Goal: Information Seeking & Learning: Learn about a topic

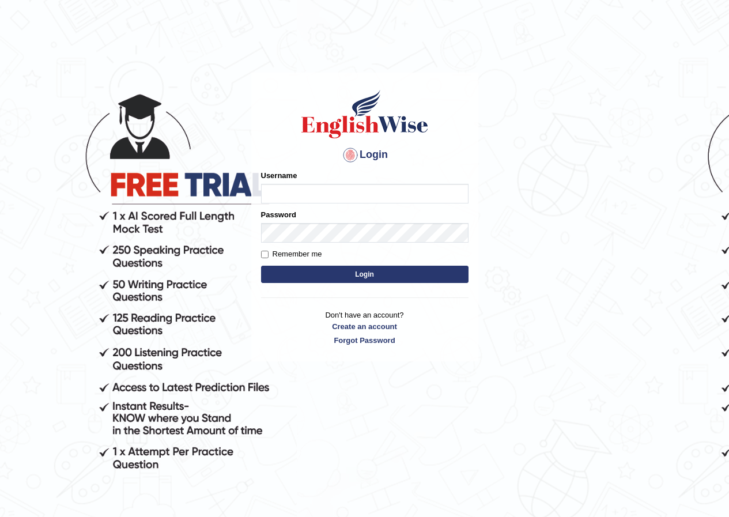
click at [349, 196] on input "Username" at bounding box center [365, 194] width 208 height 20
type input "manpreetk_parramatta"
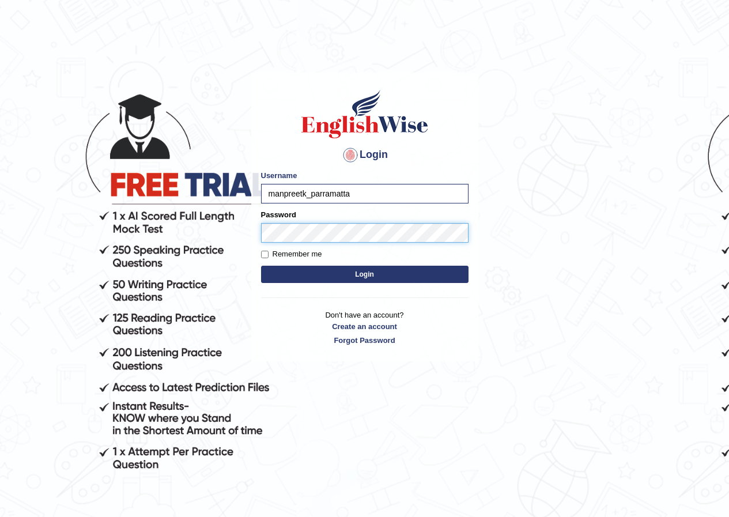
click at [261, 266] on button "Login" at bounding box center [365, 274] width 208 height 17
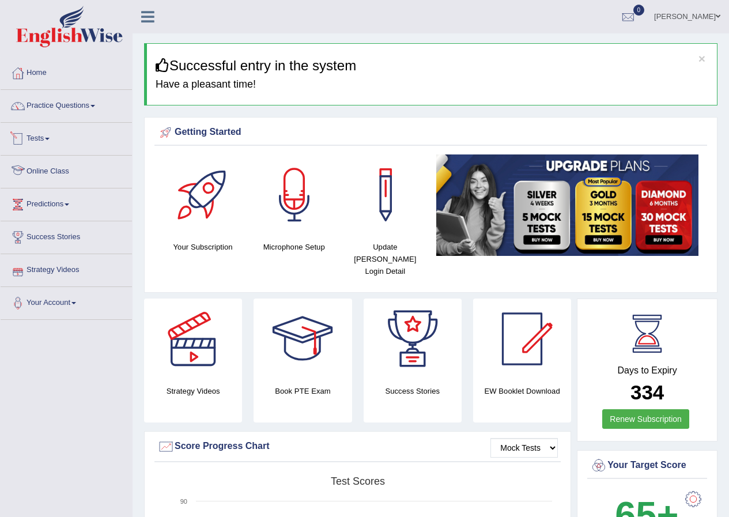
click at [47, 133] on link "Tests" at bounding box center [66, 137] width 131 height 29
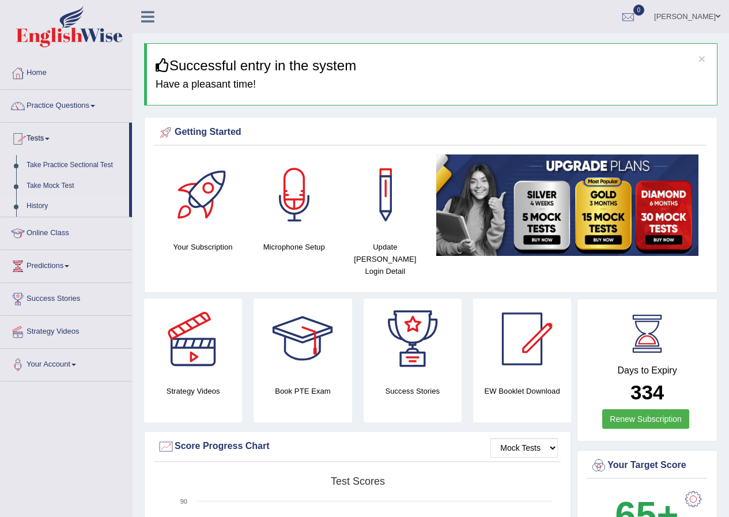
click at [47, 203] on link "History" at bounding box center [75, 206] width 108 height 21
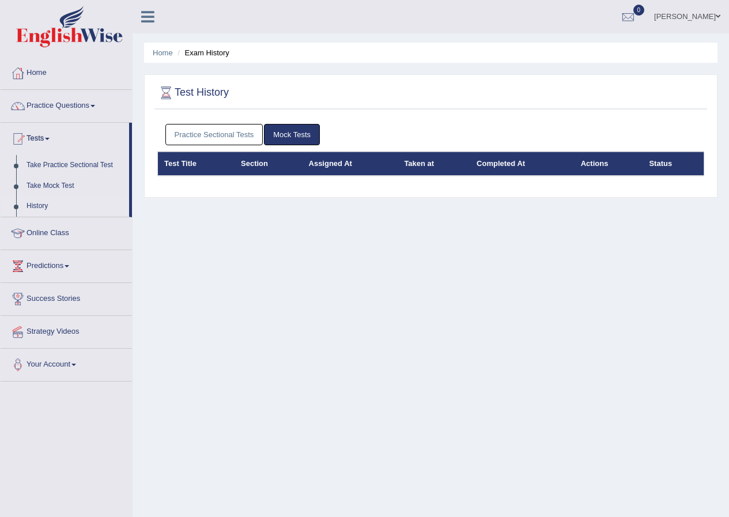
click at [232, 137] on link "Practice Sectional Tests" at bounding box center [214, 134] width 98 height 21
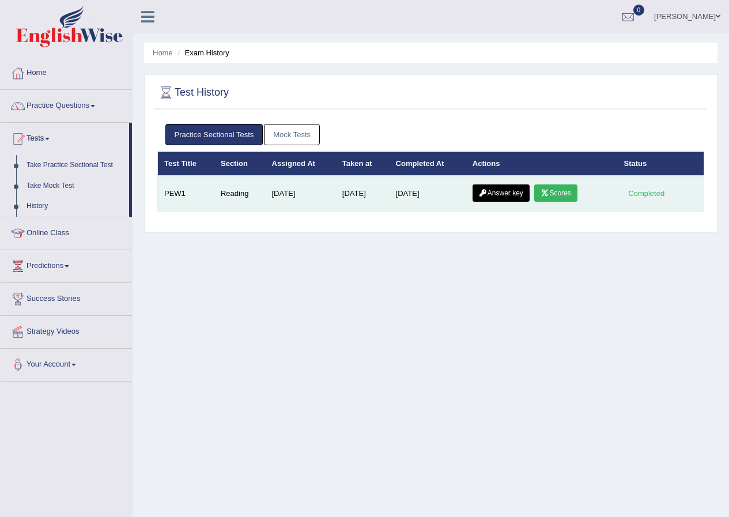
click at [499, 199] on link "Answer key" at bounding box center [501, 192] width 57 height 17
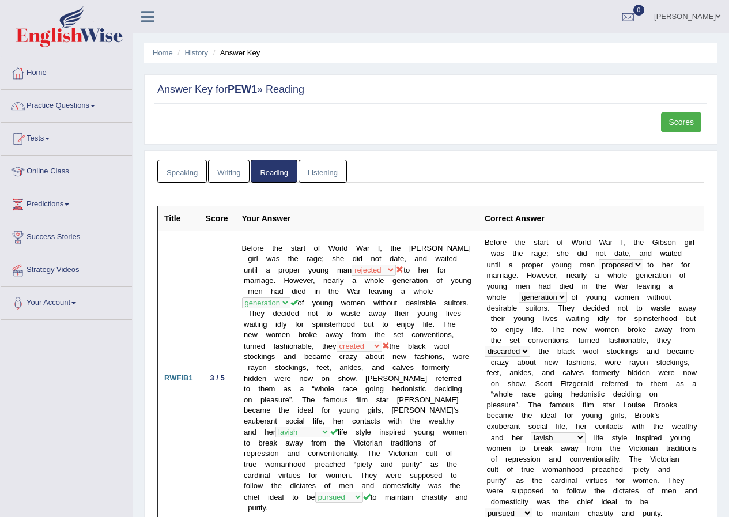
click at [679, 130] on link "Scores" at bounding box center [681, 122] width 40 height 20
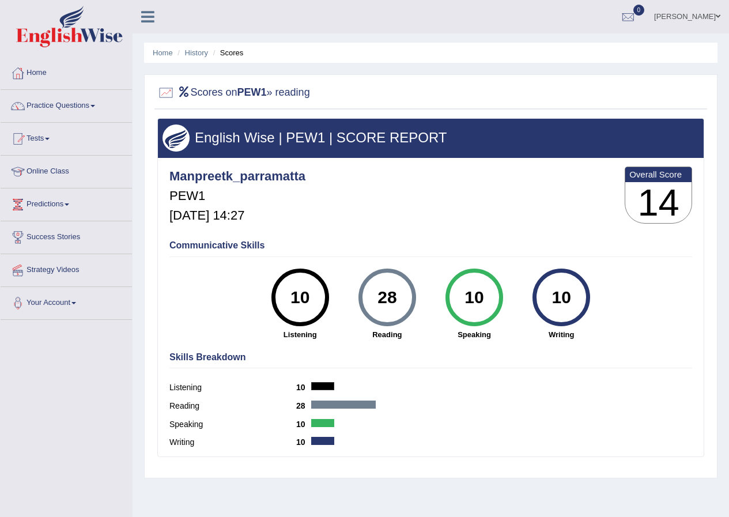
click at [76, 104] on link "Practice Questions" at bounding box center [66, 104] width 131 height 29
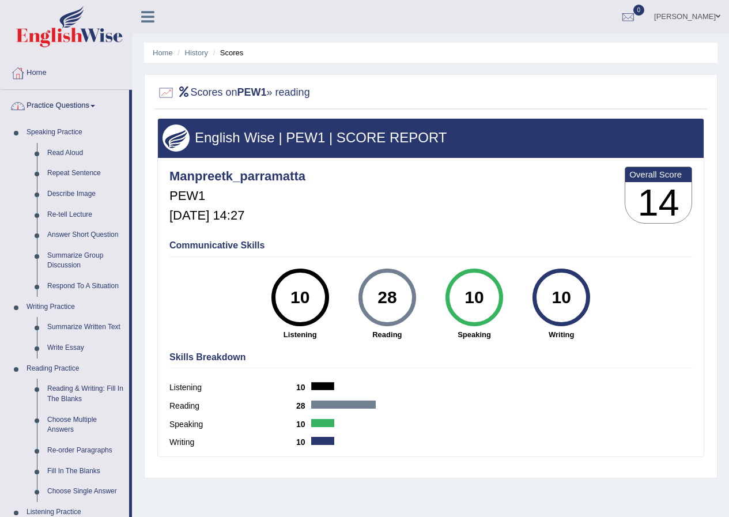
click at [83, 103] on link "Practice Questions" at bounding box center [65, 104] width 129 height 29
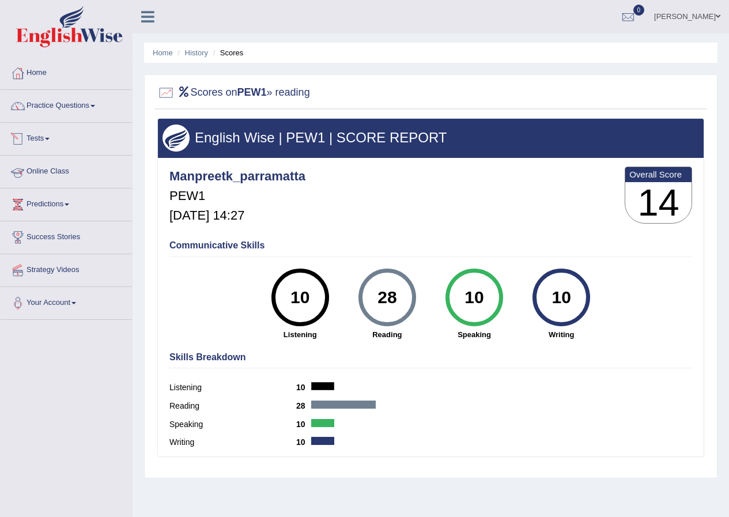
click at [45, 141] on link "Tests" at bounding box center [66, 137] width 131 height 29
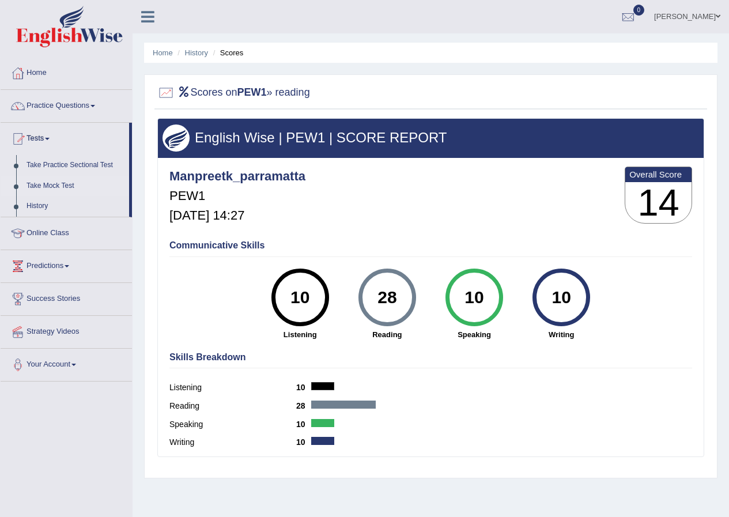
click at [62, 183] on link "Take Mock Test" at bounding box center [75, 186] width 108 height 21
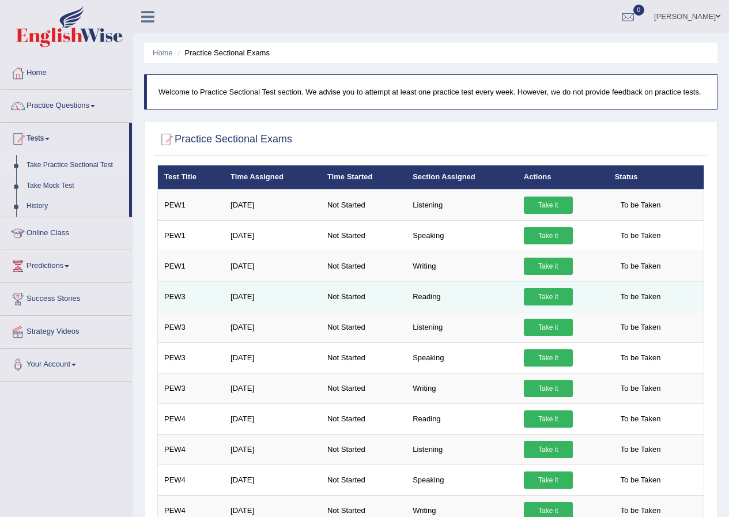
click at [536, 296] on link "Take it" at bounding box center [548, 296] width 49 height 17
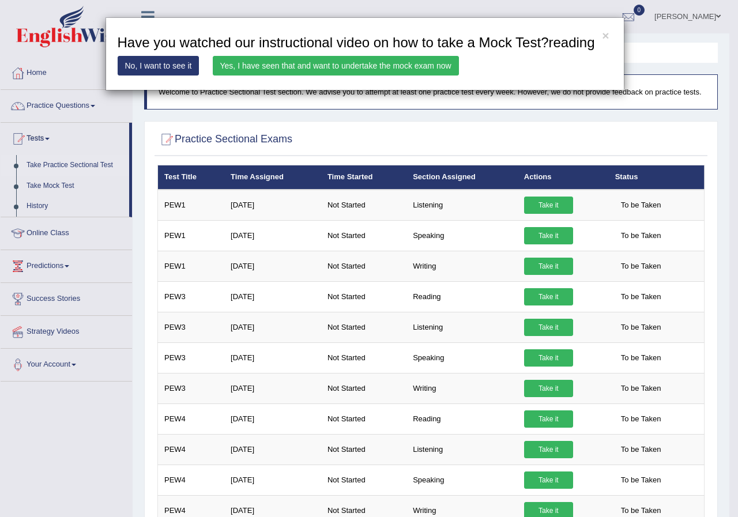
click at [77, 103] on div "× Have you watched our instructional video on how to take a Mock Test?reading N…" at bounding box center [369, 258] width 738 height 517
click at [87, 107] on div "× Have you watched our instructional video on how to take a Mock Test?reading N…" at bounding box center [369, 258] width 738 height 517
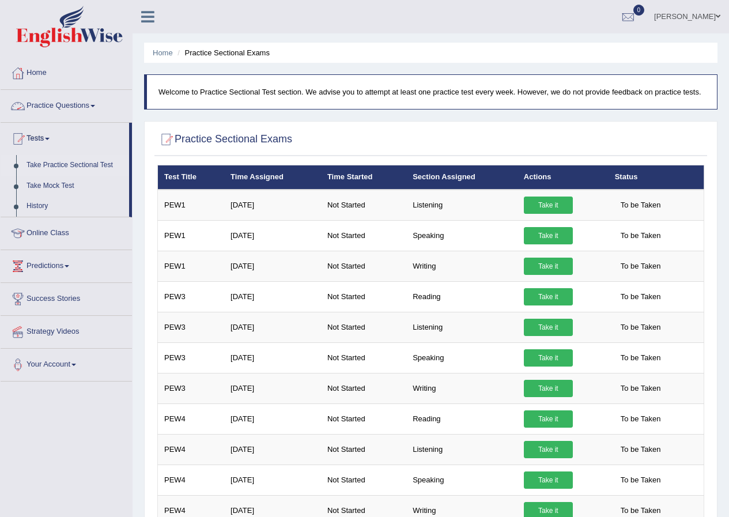
click at [92, 104] on link "Practice Questions" at bounding box center [66, 104] width 131 height 29
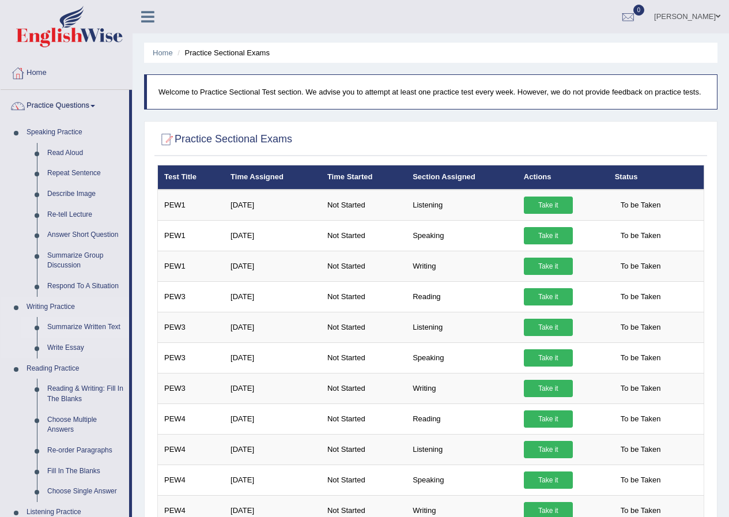
click at [95, 325] on link "Summarize Written Text" at bounding box center [85, 327] width 87 height 21
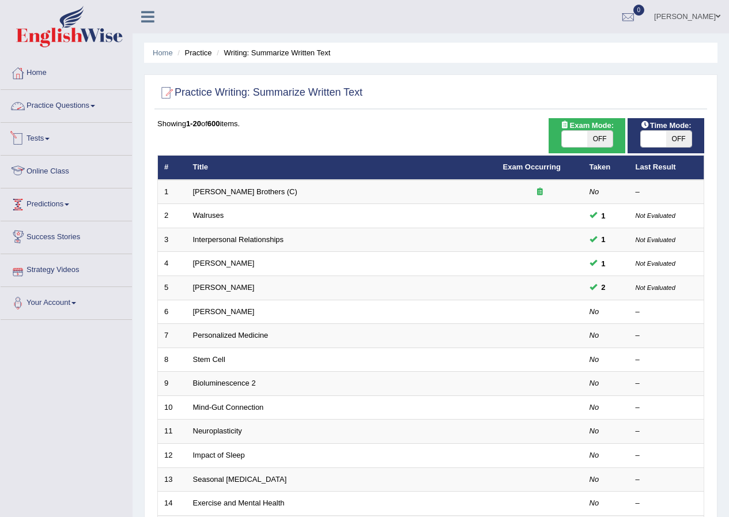
click at [80, 107] on link "Practice Questions" at bounding box center [66, 104] width 131 height 29
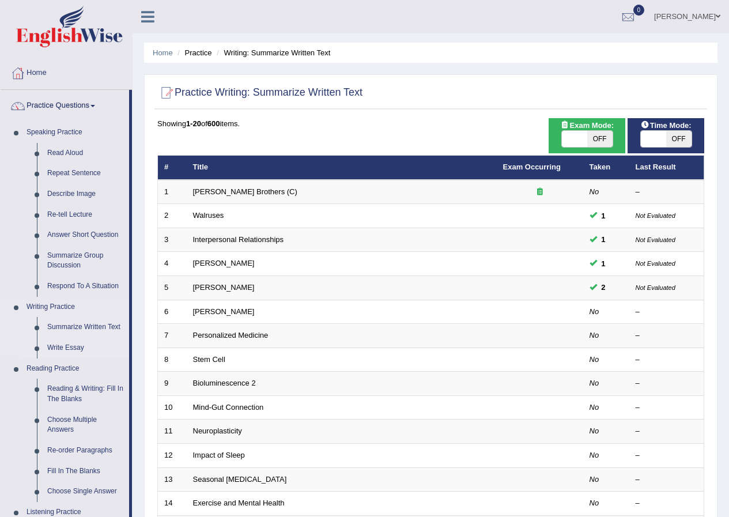
click at [71, 349] on link "Write Essay" at bounding box center [85, 348] width 87 height 21
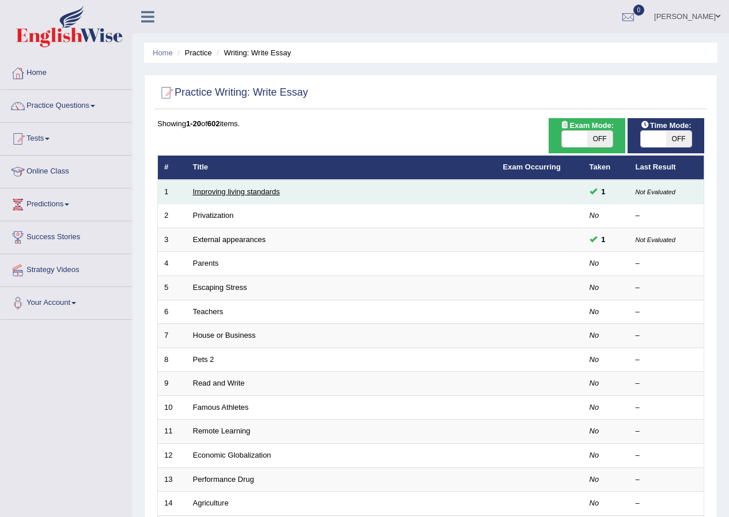
click at [268, 187] on link "Improving living standards" at bounding box center [236, 191] width 87 height 9
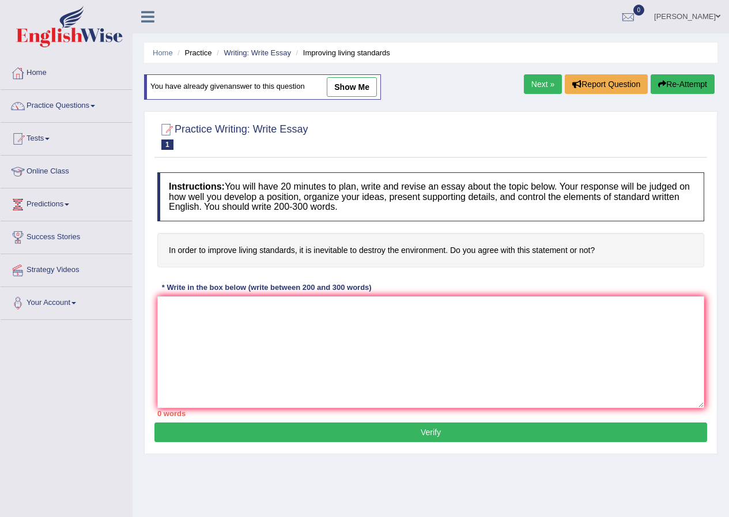
click at [346, 95] on link "show me" at bounding box center [352, 87] width 50 height 20
type textarea "The increasing influence of improving living standards on our lives has ignite …"
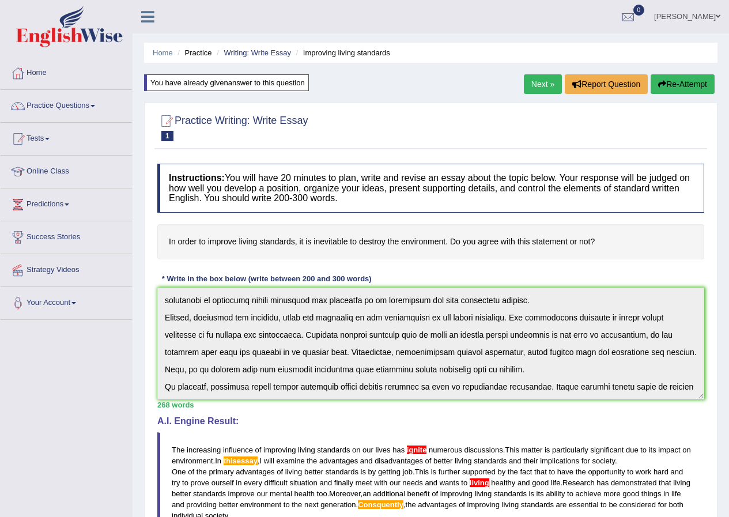
click at [540, 81] on link "Next »" at bounding box center [543, 84] width 38 height 20
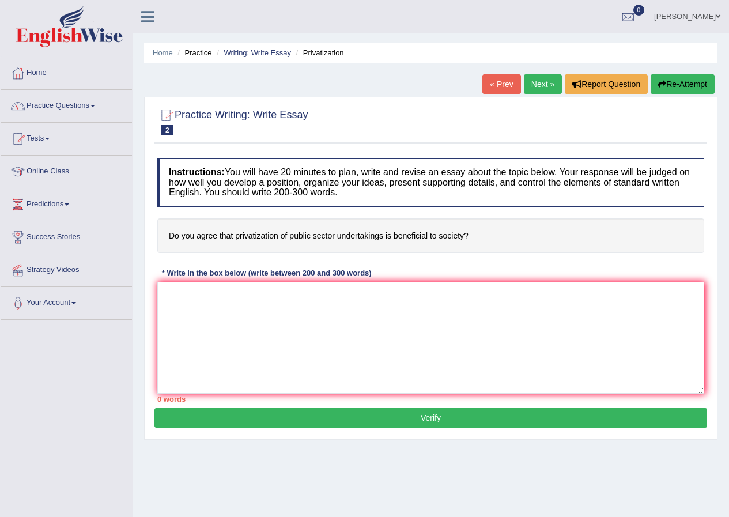
click at [536, 84] on link "Next »" at bounding box center [543, 84] width 38 height 20
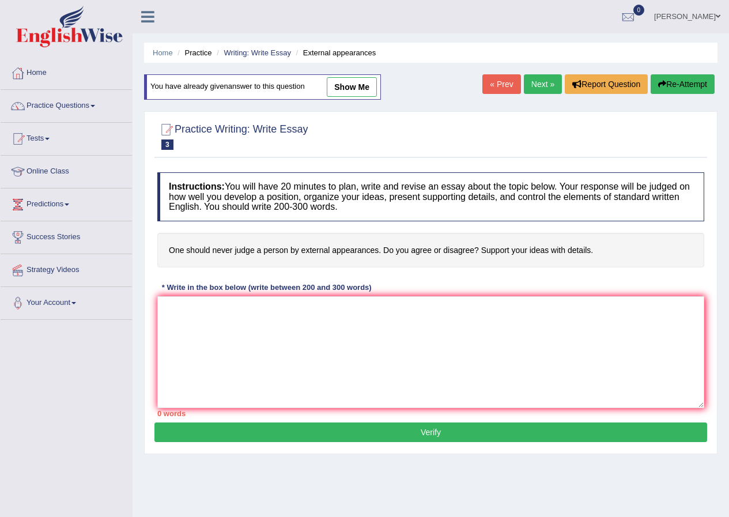
click at [364, 86] on link "show me" at bounding box center [352, 87] width 50 height 20
type textarea "The increasing influence of changing the external appearance on our lives has i…"
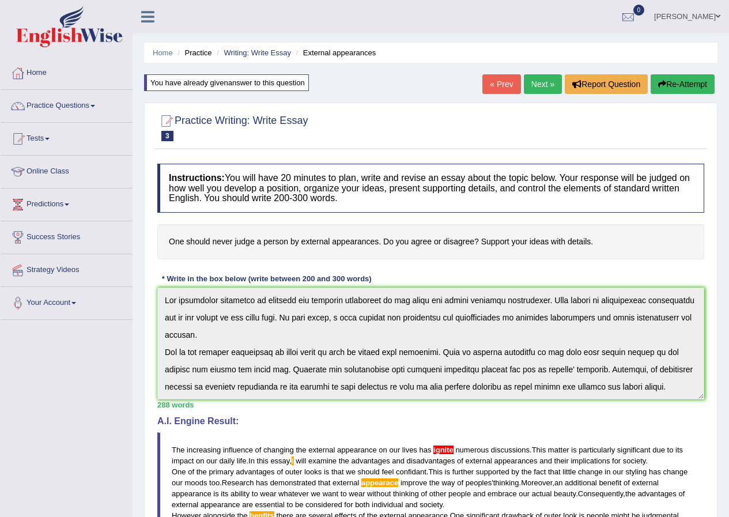
click at [529, 86] on link "Next »" at bounding box center [543, 84] width 38 height 20
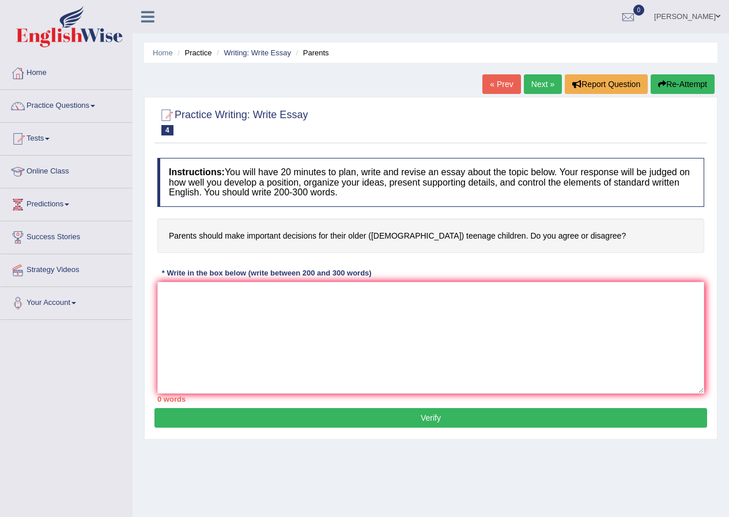
click at [525, 87] on link "Next »" at bounding box center [543, 84] width 38 height 20
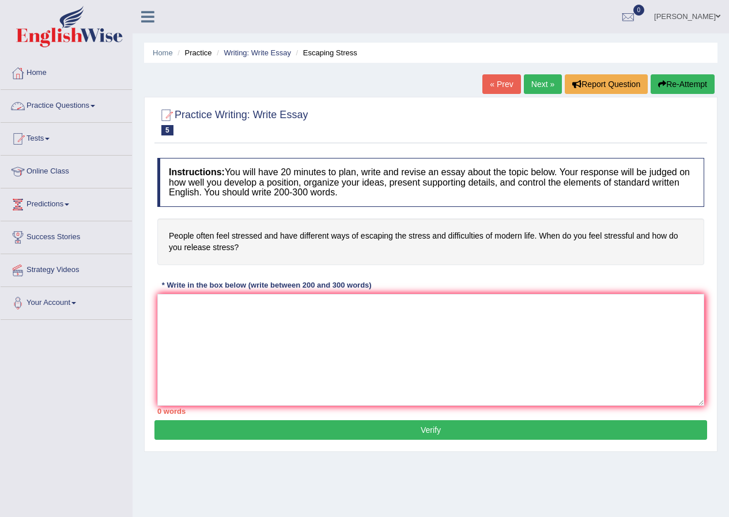
click at [95, 106] on span at bounding box center [93, 106] width 5 height 2
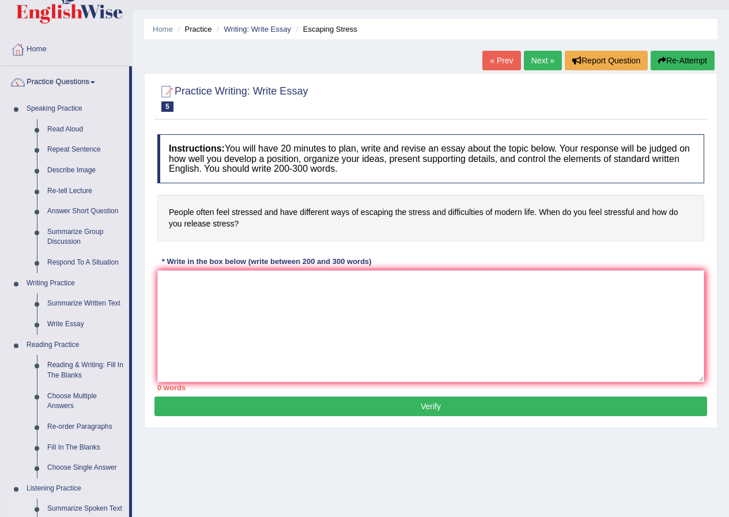
scroll to position [419, 0]
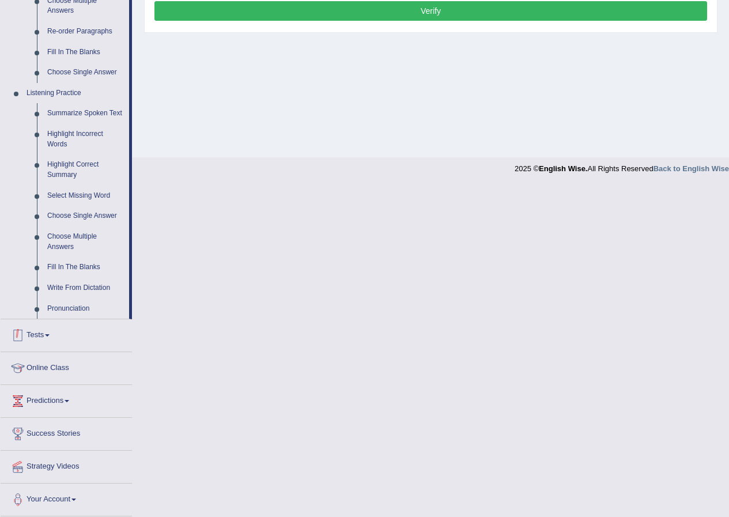
click at [50, 338] on link "Tests" at bounding box center [66, 333] width 131 height 29
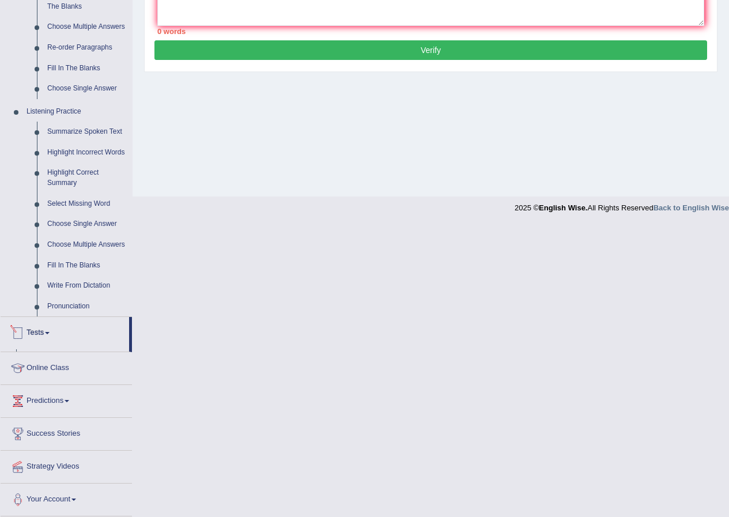
scroll to position [88, 0]
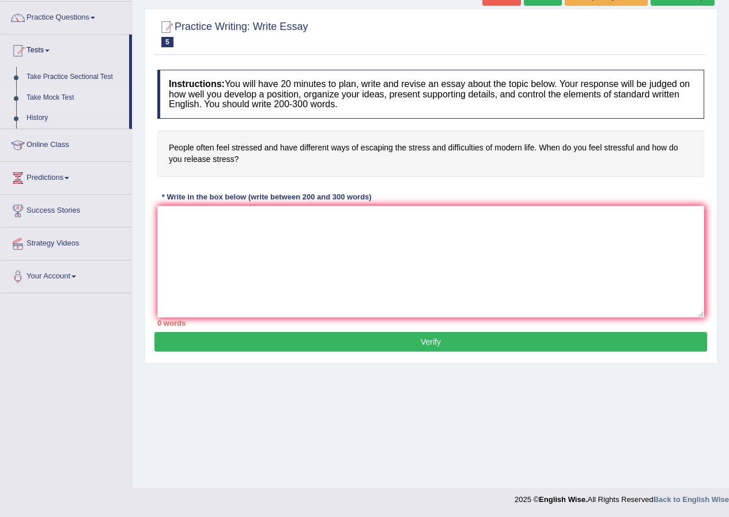
click at [46, 95] on link "Take Mock Test" at bounding box center [75, 98] width 108 height 21
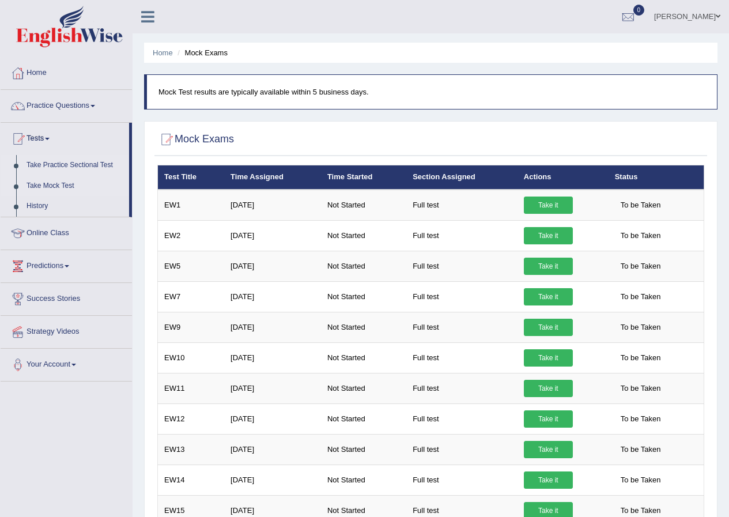
click at [80, 160] on link "Take Practice Sectional Test" at bounding box center [75, 165] width 108 height 21
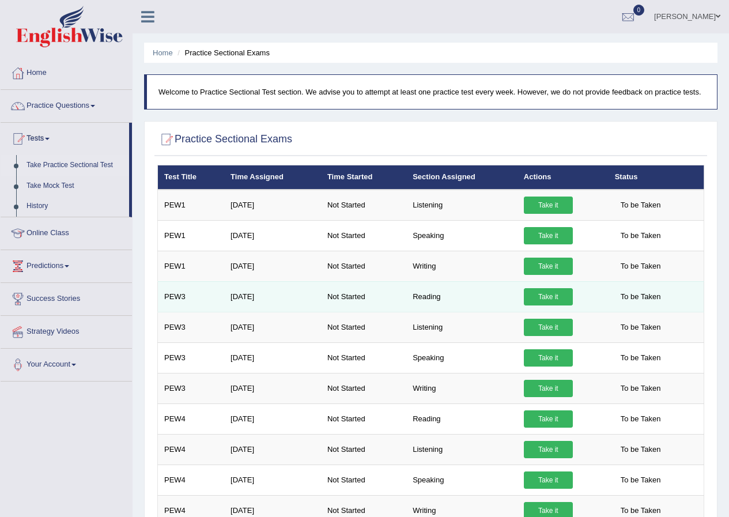
click at [556, 295] on link "Take it" at bounding box center [548, 296] width 49 height 17
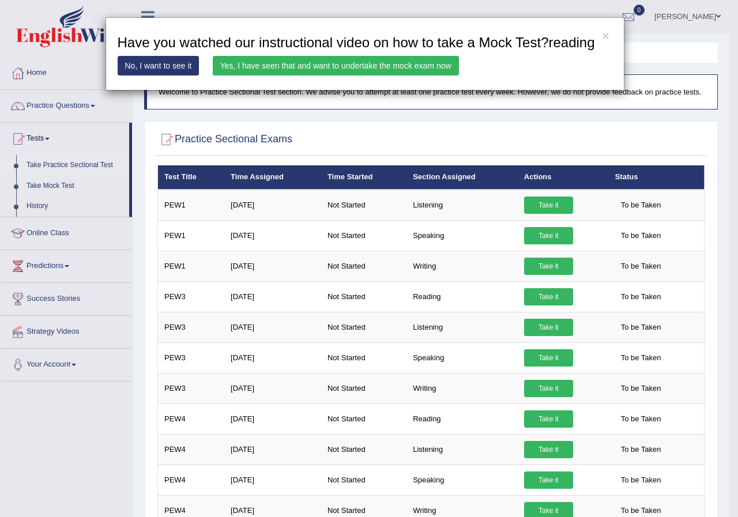
click at [330, 71] on link "Yes, I have seen that and want to undertake the mock exam now" at bounding box center [336, 66] width 246 height 20
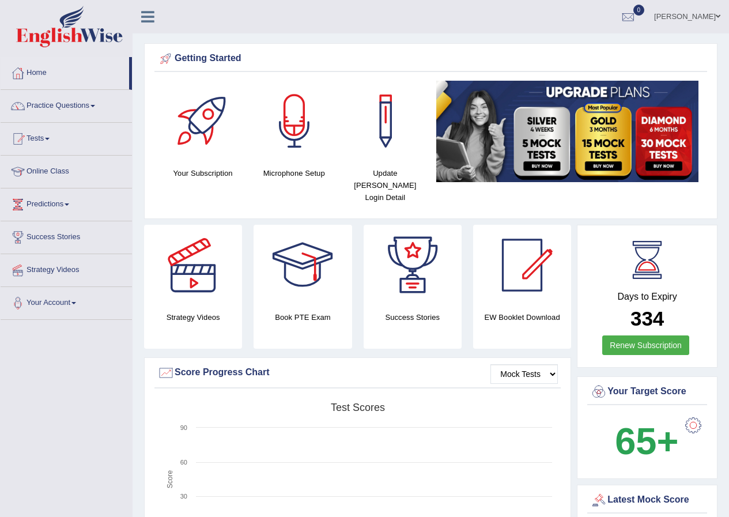
click at [54, 137] on link "Tests" at bounding box center [66, 137] width 131 height 29
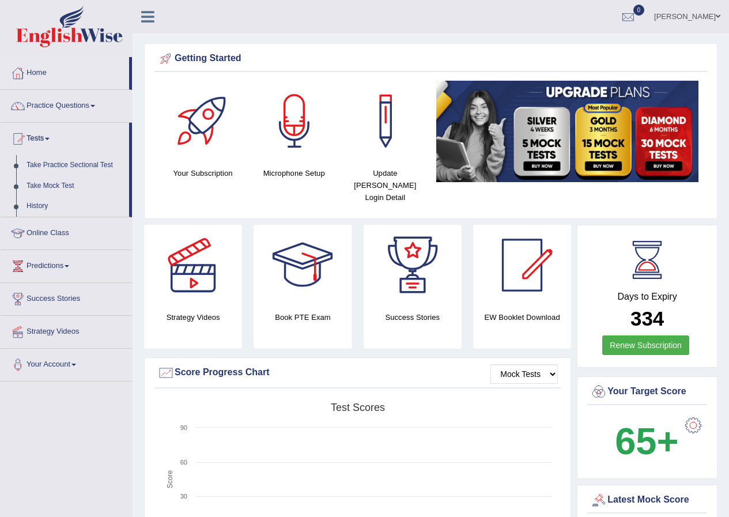
click at [1, 123] on link "Tests" at bounding box center [65, 137] width 129 height 29
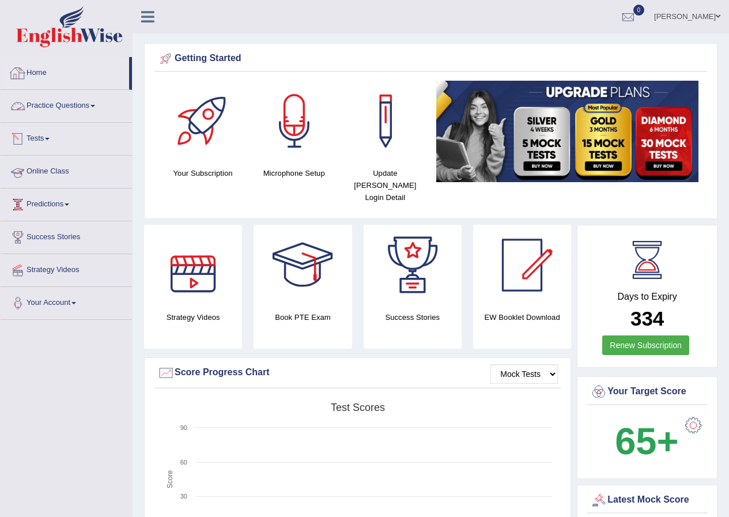
click at [80, 109] on link "Practice Questions" at bounding box center [66, 104] width 131 height 29
click at [81, 104] on link "Practice Questions" at bounding box center [66, 104] width 131 height 29
click at [86, 105] on link "Practice Questions" at bounding box center [66, 104] width 131 height 29
click at [91, 104] on link "Practice Questions" at bounding box center [66, 104] width 131 height 29
click at [92, 103] on link "Practice Questions" at bounding box center [66, 104] width 131 height 29
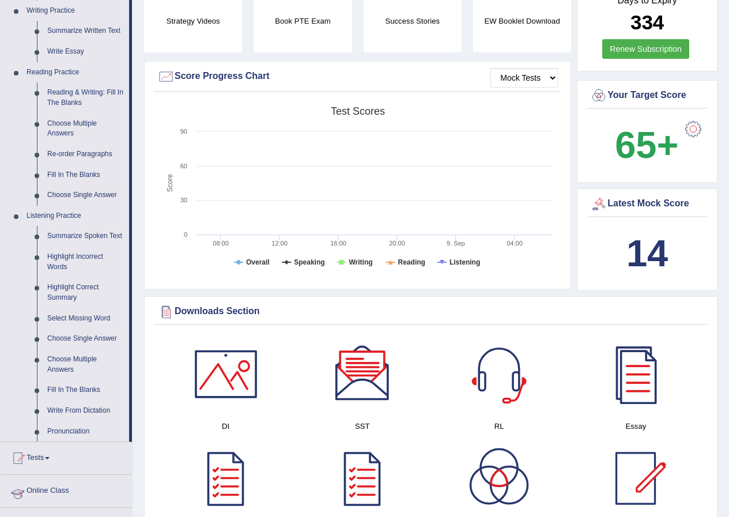
scroll to position [272, 0]
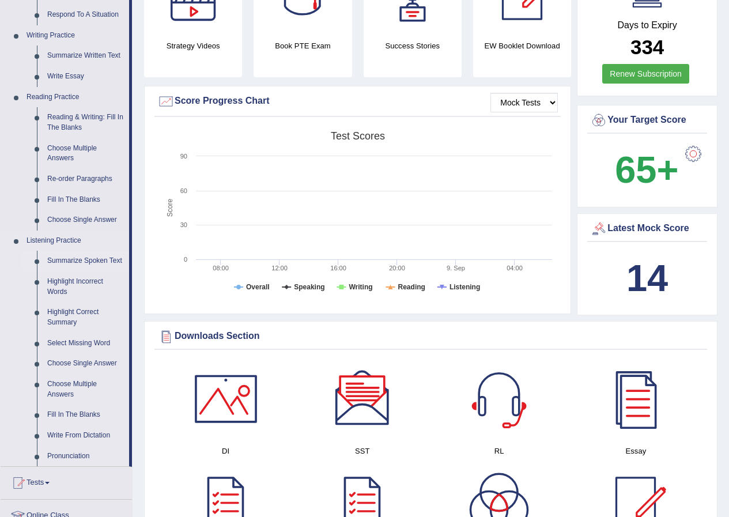
click at [77, 260] on link "Summarize Spoken Text" at bounding box center [85, 261] width 87 height 21
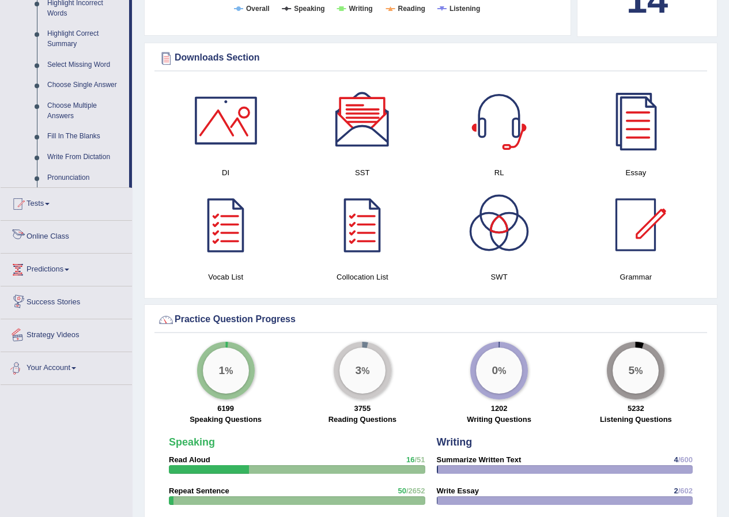
scroll to position [869, 0]
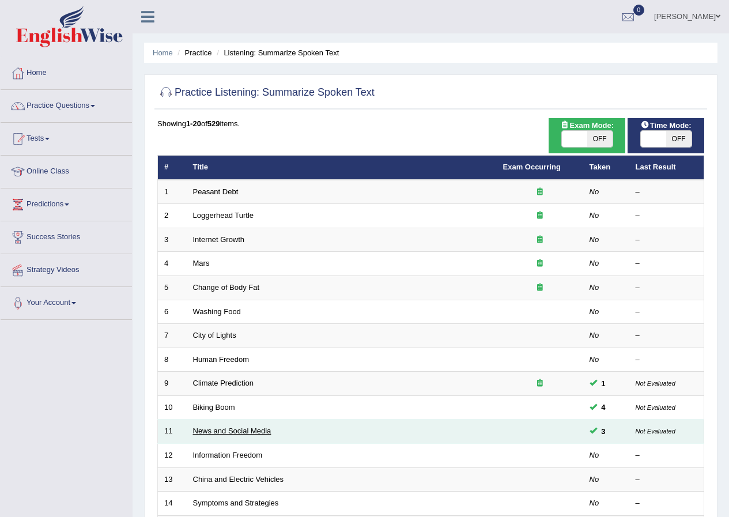
click at [258, 428] on link "News and Social Media" at bounding box center [232, 431] width 78 height 9
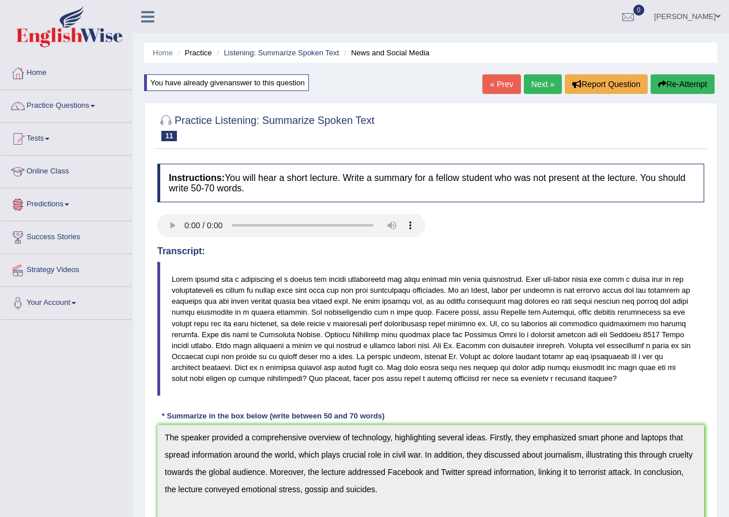
click at [540, 83] on link "Next »" at bounding box center [543, 84] width 38 height 20
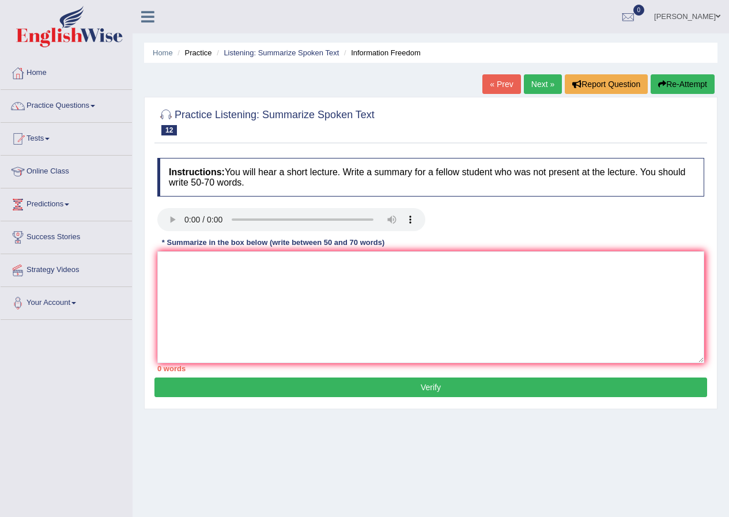
click at [534, 89] on link "Next »" at bounding box center [543, 84] width 38 height 20
click at [94, 112] on link "Practice Questions" at bounding box center [66, 104] width 131 height 29
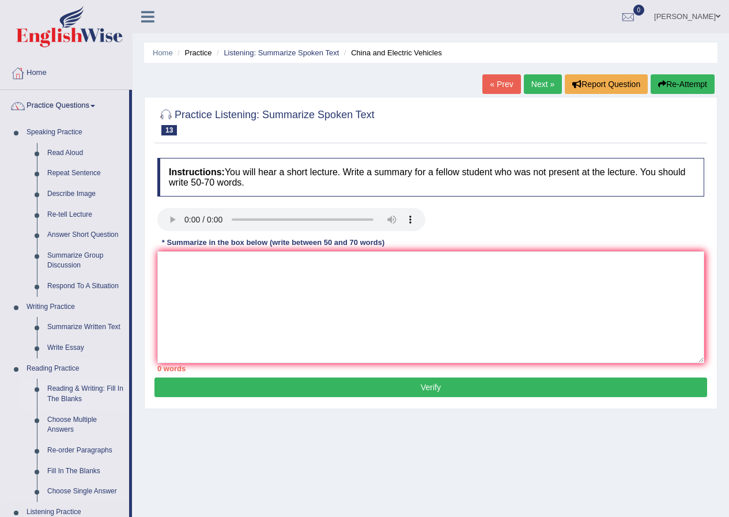
scroll to position [419, 0]
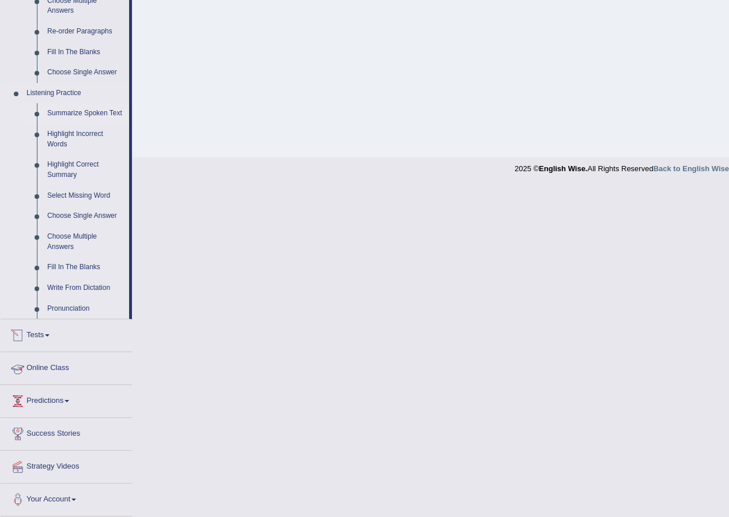
click at [76, 106] on link "Summarize Spoken Text" at bounding box center [85, 113] width 87 height 21
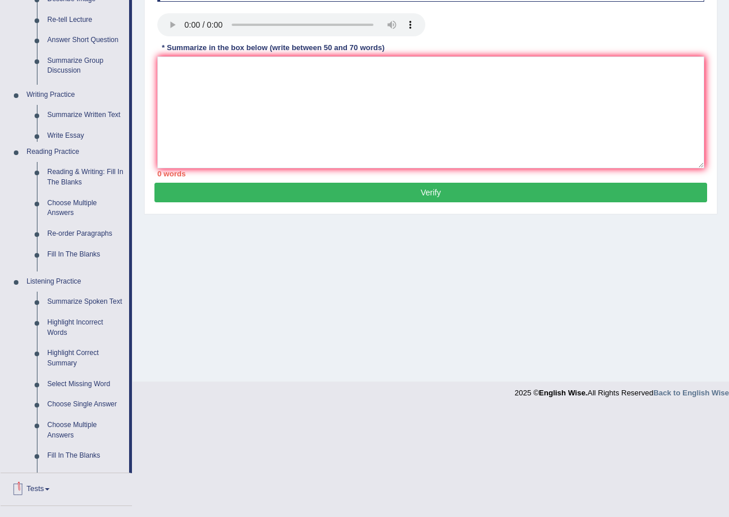
scroll to position [88, 0]
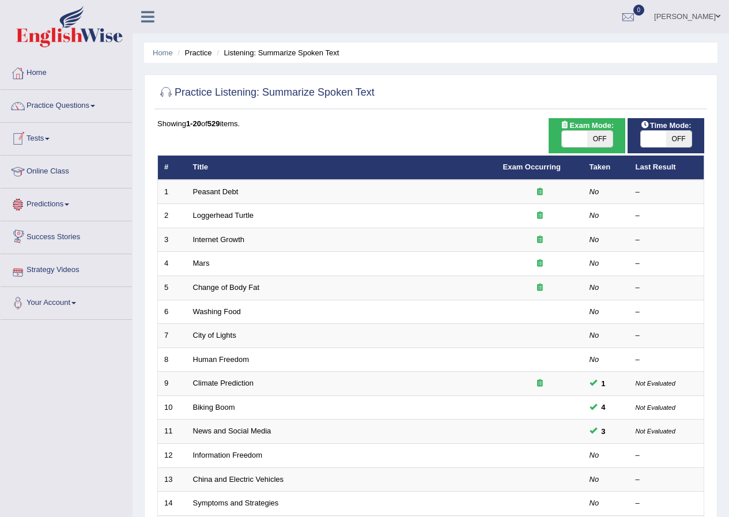
click at [50, 145] on link "Tests" at bounding box center [66, 137] width 131 height 29
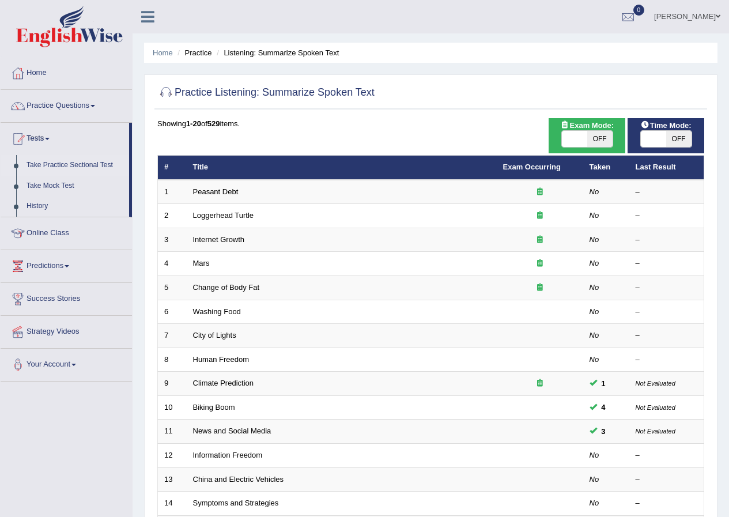
click at [67, 164] on link "Take Practice Sectional Test" at bounding box center [75, 165] width 108 height 21
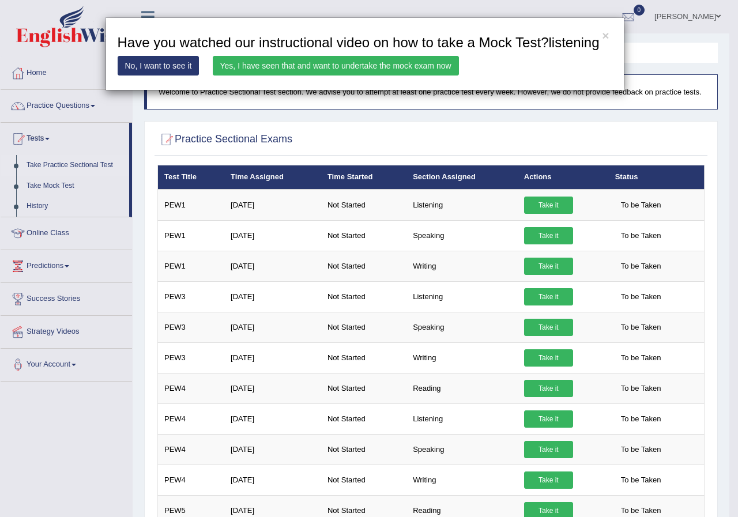
drag, startPoint x: 344, startPoint y: 71, endPoint x: 349, endPoint y: 67, distance: 6.7
click at [344, 69] on link "Yes, I have seen that and want to undertake the mock exam now" at bounding box center [336, 66] width 246 height 20
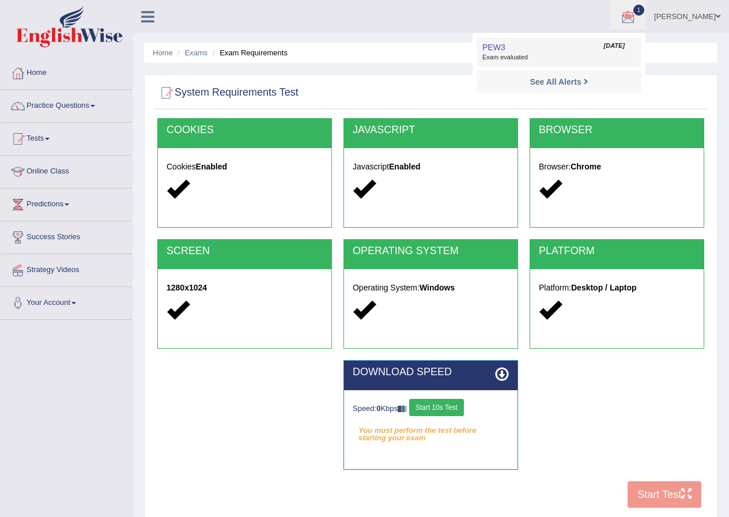
click at [528, 60] on span "Exam evaluated" at bounding box center [559, 57] width 153 height 9
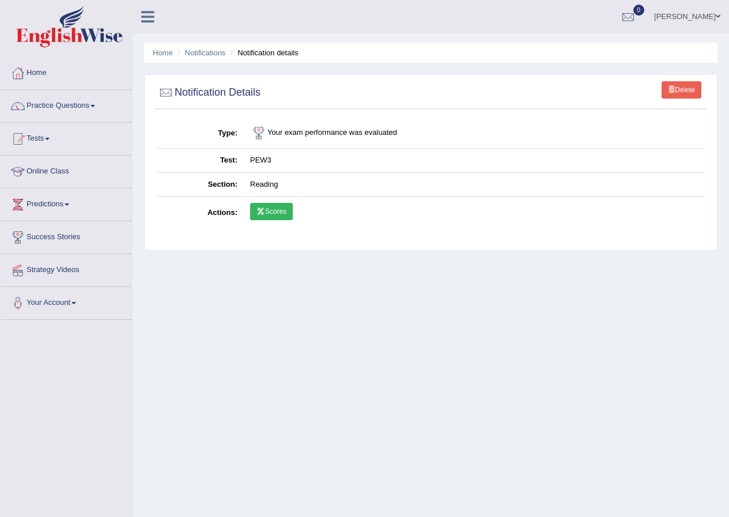
click at [270, 211] on link "Scores" at bounding box center [271, 211] width 43 height 17
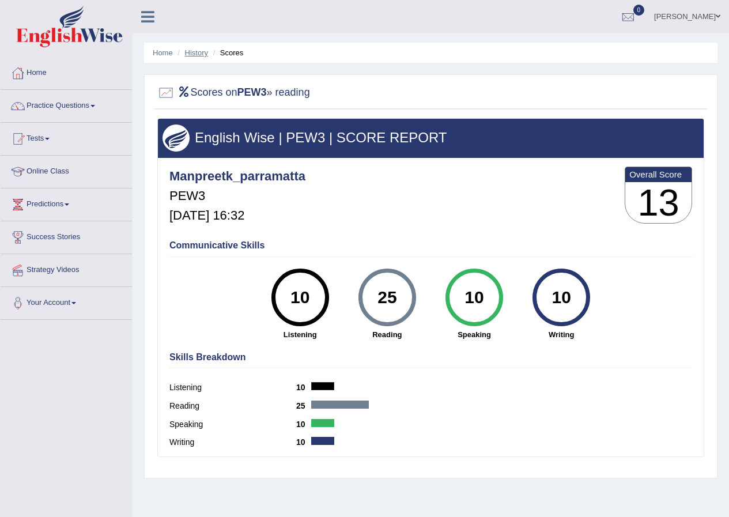
click at [189, 53] on link "History" at bounding box center [196, 52] width 23 height 9
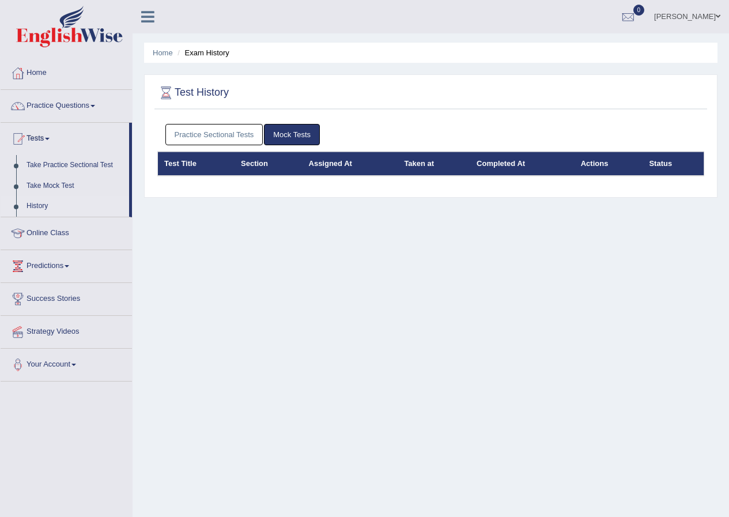
click at [225, 141] on link "Practice Sectional Tests" at bounding box center [214, 134] width 98 height 21
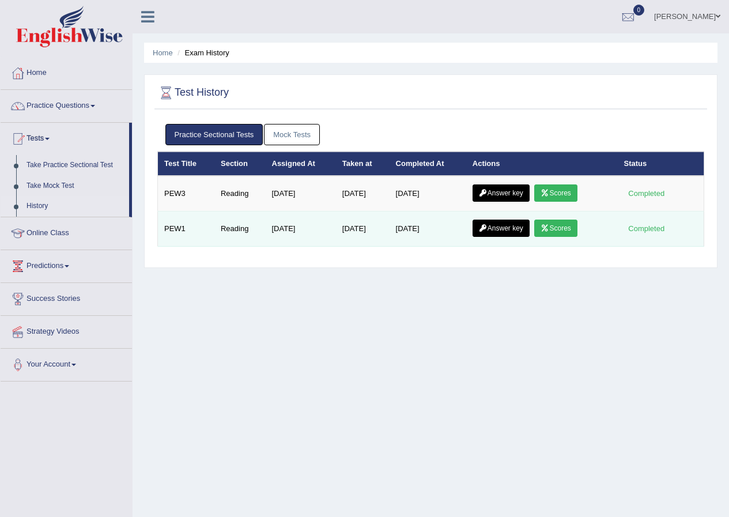
click at [500, 230] on link "Answer key" at bounding box center [501, 228] width 57 height 17
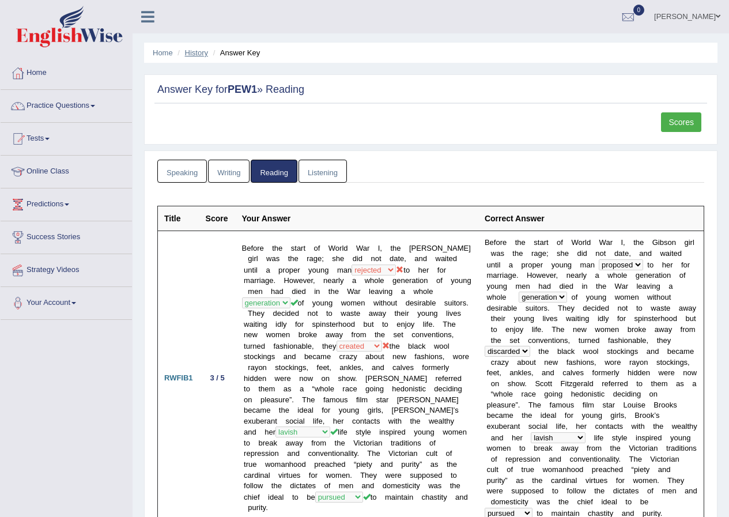
click at [189, 53] on link "History" at bounding box center [196, 52] width 23 height 9
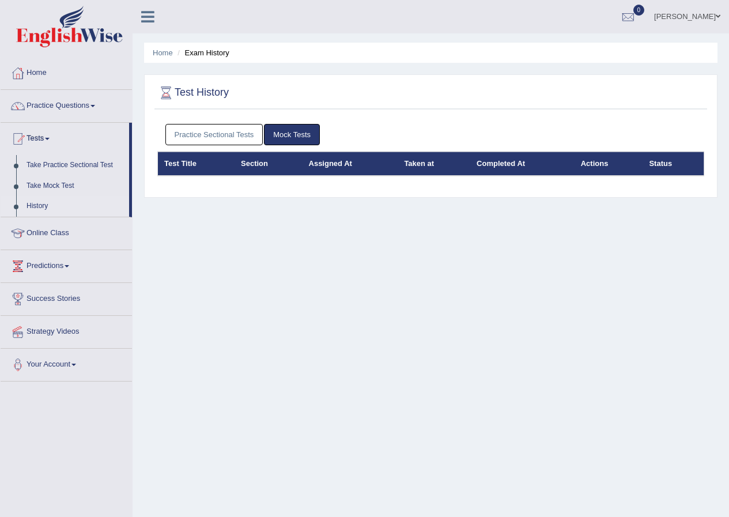
click at [242, 132] on link "Practice Sectional Tests" at bounding box center [214, 134] width 98 height 21
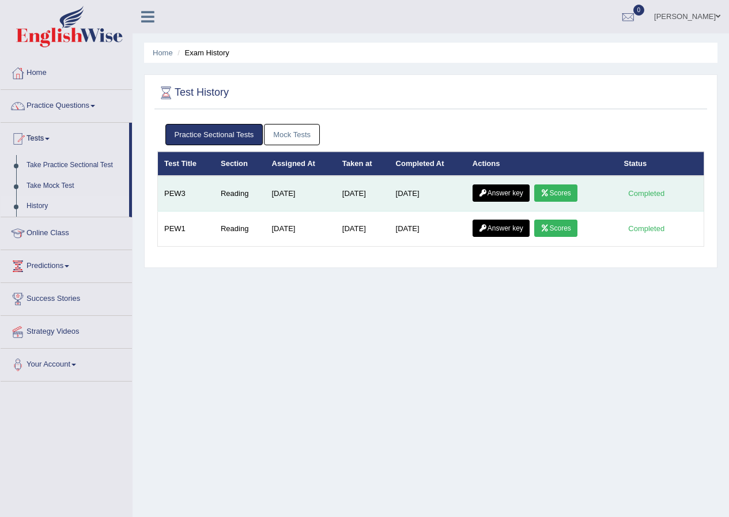
click at [488, 193] on icon at bounding box center [483, 193] width 9 height 7
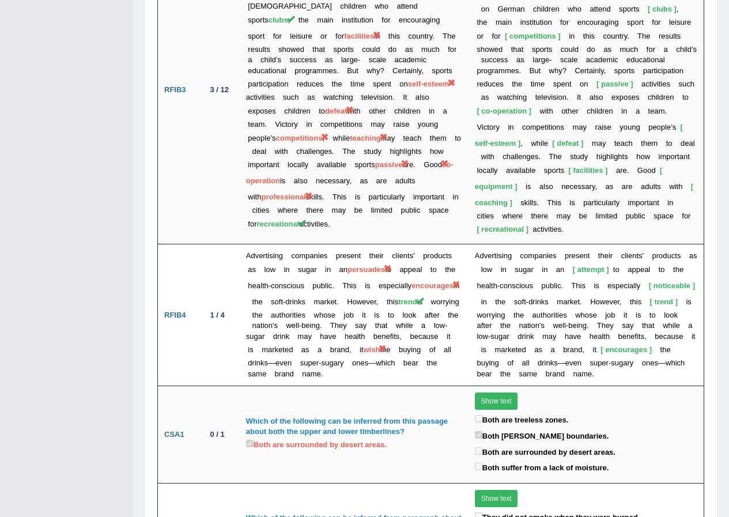
scroll to position [2182, 0]
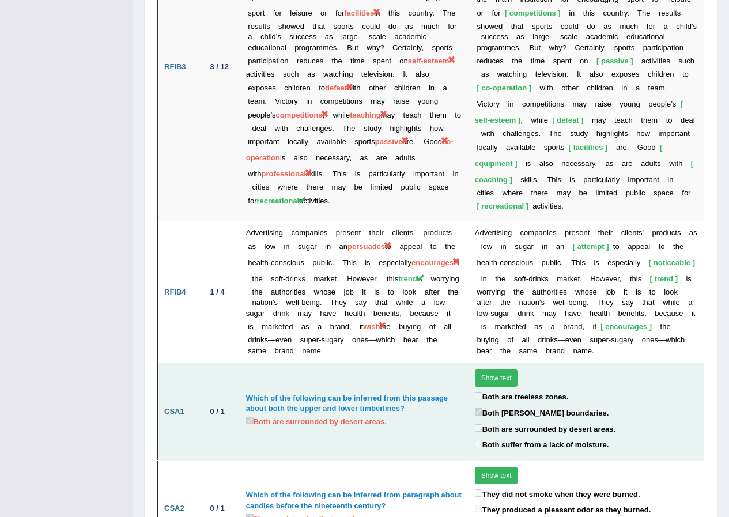
click at [493, 370] on button "Show text" at bounding box center [496, 378] width 43 height 17
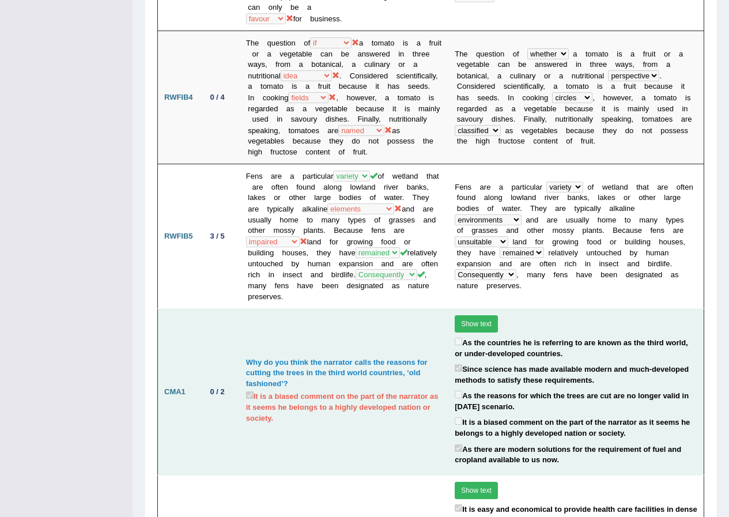
scroll to position [0, 0]
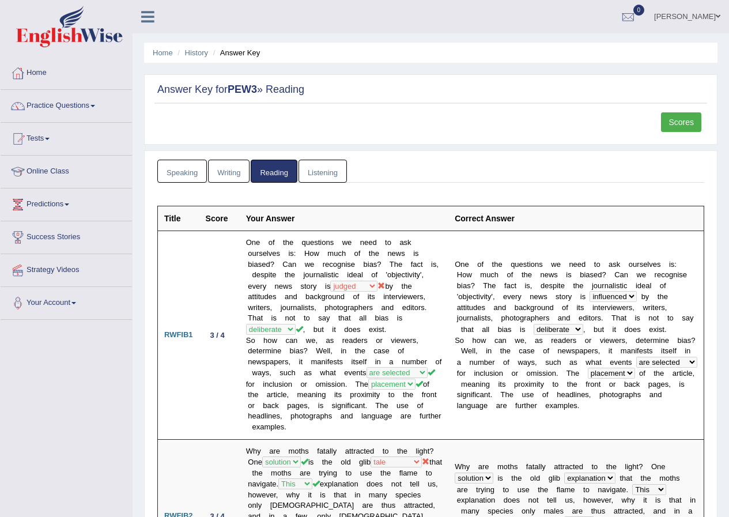
click at [676, 122] on link "Scores" at bounding box center [681, 122] width 40 height 20
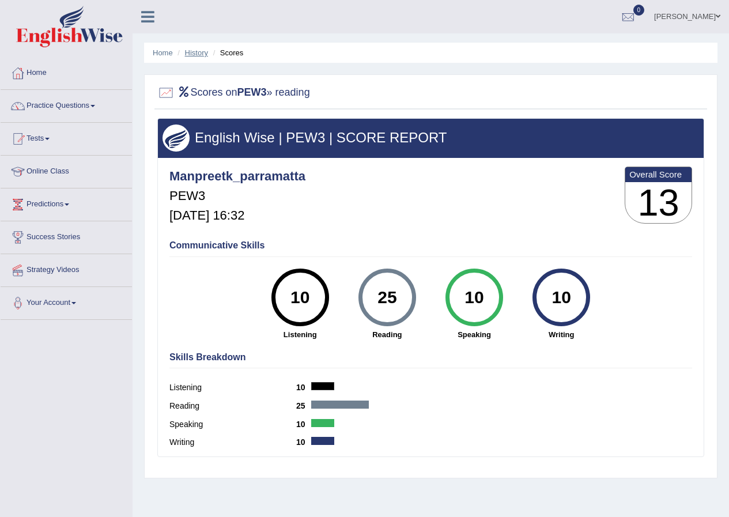
click at [185, 51] on link "History" at bounding box center [196, 52] width 23 height 9
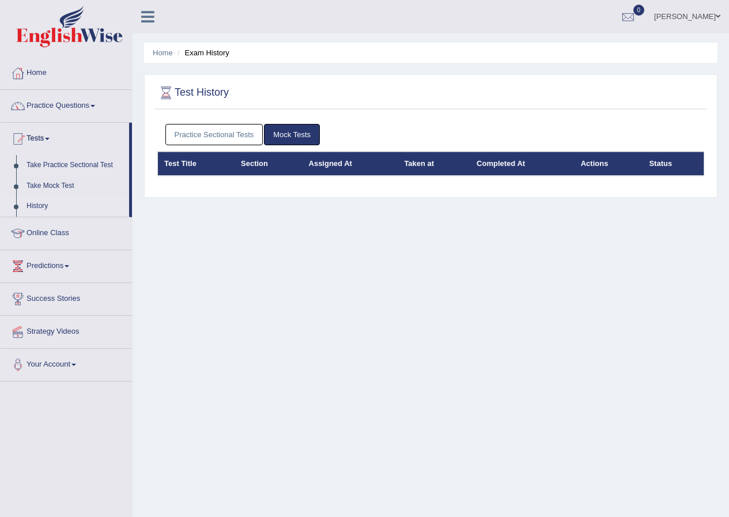
click at [223, 131] on link "Practice Sectional Tests" at bounding box center [214, 134] width 98 height 21
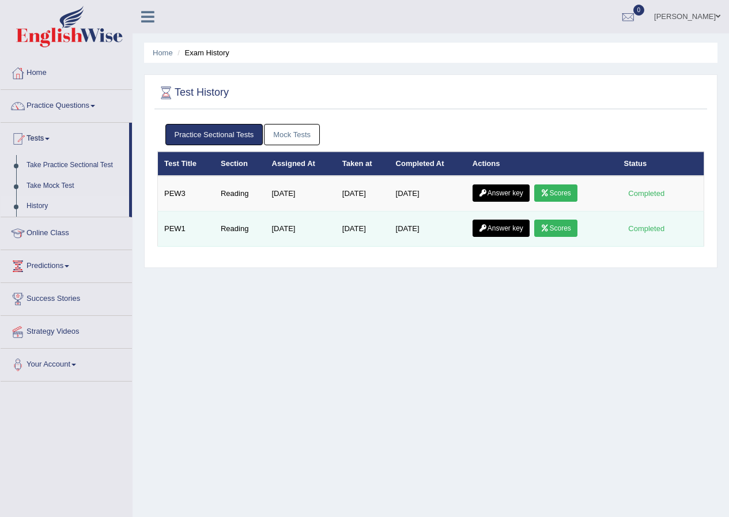
click at [571, 228] on link "Scores" at bounding box center [555, 228] width 43 height 17
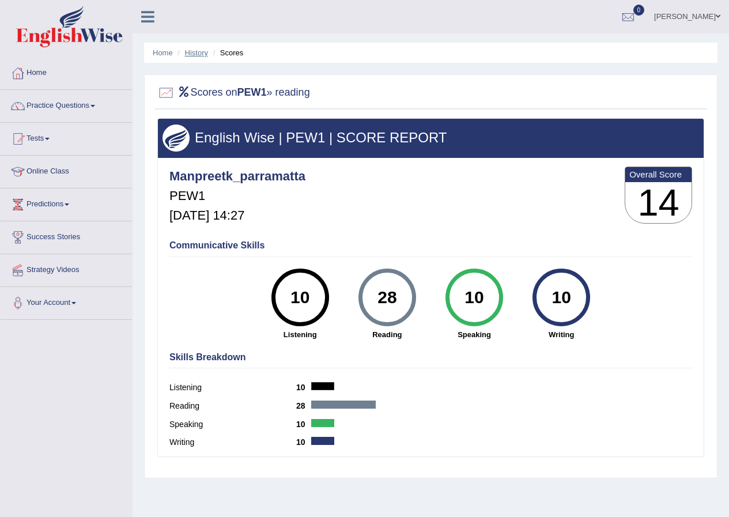
click at [191, 52] on link "History" at bounding box center [196, 52] width 23 height 9
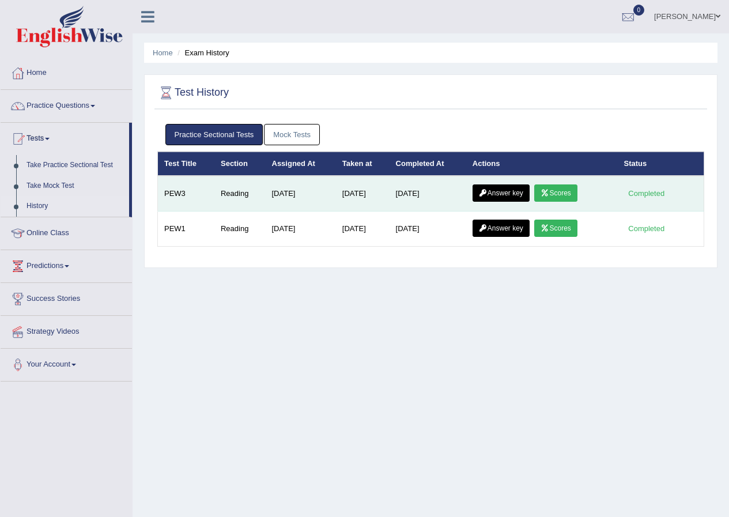
click at [493, 194] on link "Answer key" at bounding box center [501, 192] width 57 height 17
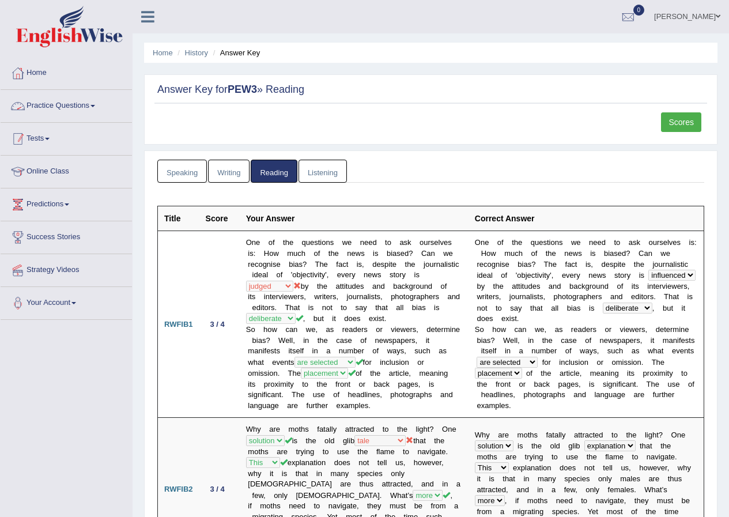
click at [43, 134] on link "Tests" at bounding box center [66, 137] width 131 height 29
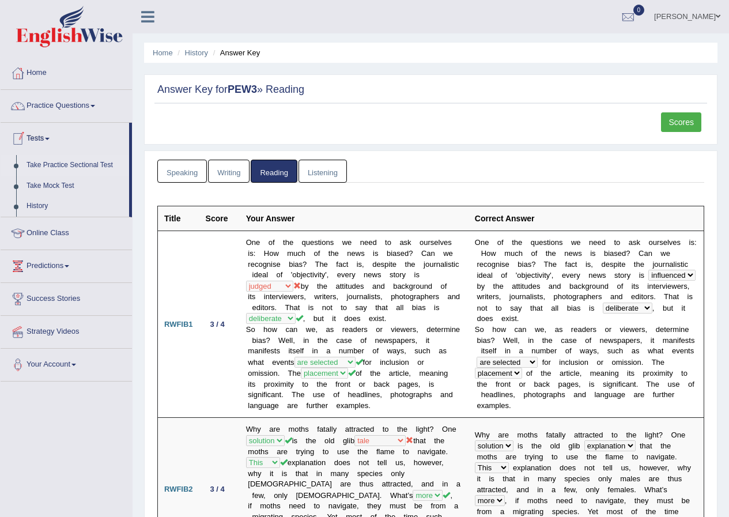
click at [67, 166] on link "Take Practice Sectional Test" at bounding box center [75, 165] width 108 height 21
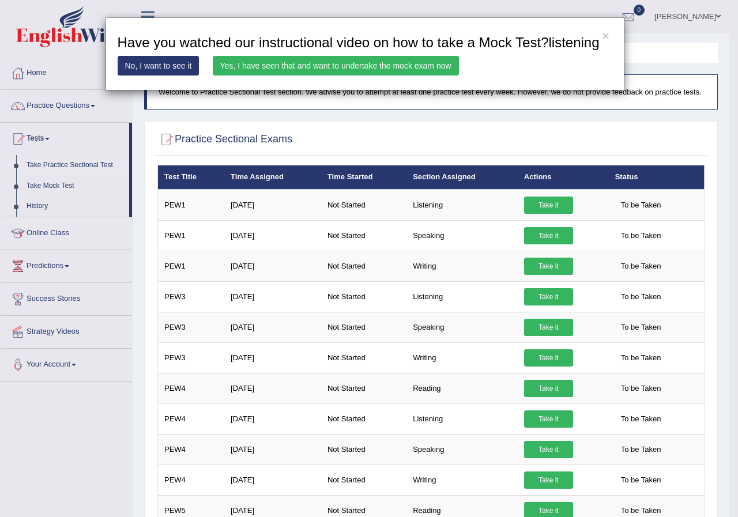
click at [392, 60] on link "Yes, I have seen that and want to undertake the mock exam now" at bounding box center [336, 66] width 246 height 20
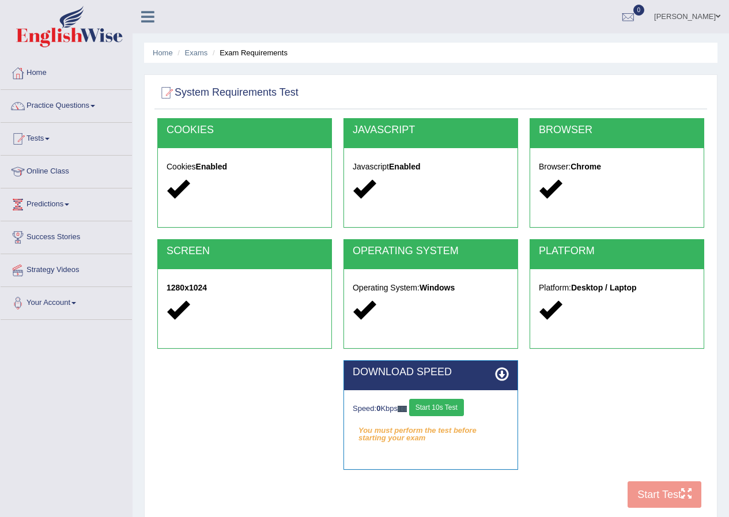
click at [677, 490] on div "COOKIES Cookies Enabled JAVASCRIPT Javascript Enabled BROWSER Browser: Chrome S…" at bounding box center [431, 316] width 553 height 396
click at [462, 414] on button "Start 10s Test" at bounding box center [436, 407] width 55 height 17
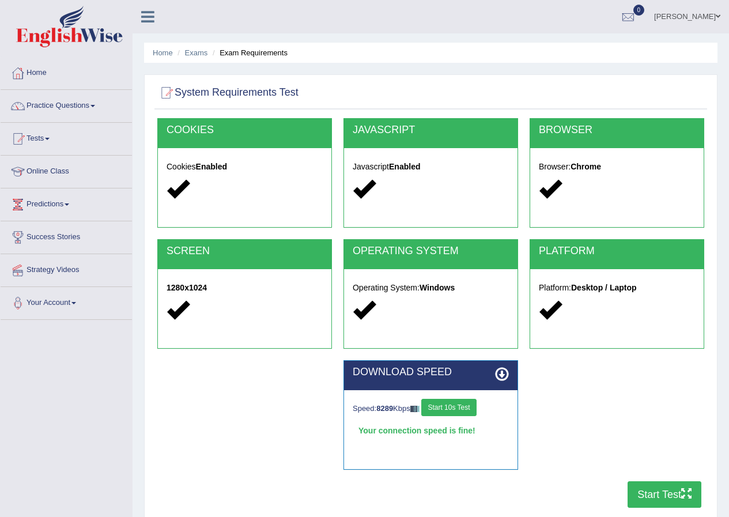
click at [660, 494] on button "Start Test" at bounding box center [665, 494] width 74 height 27
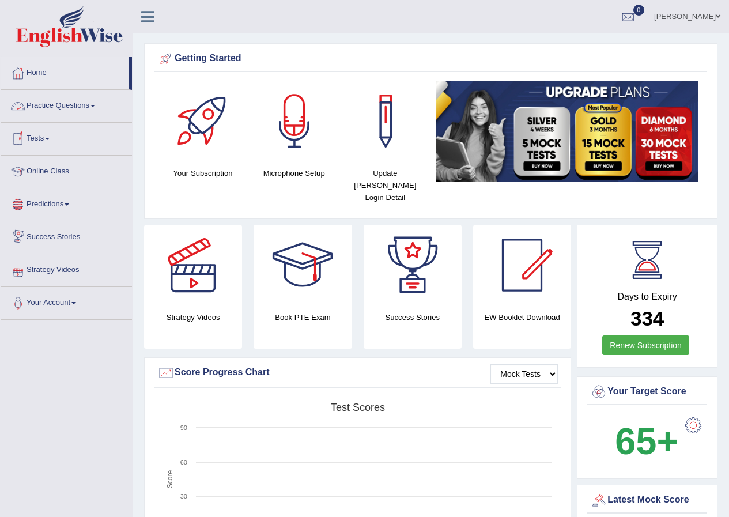
click at [42, 134] on link "Tests" at bounding box center [66, 137] width 131 height 29
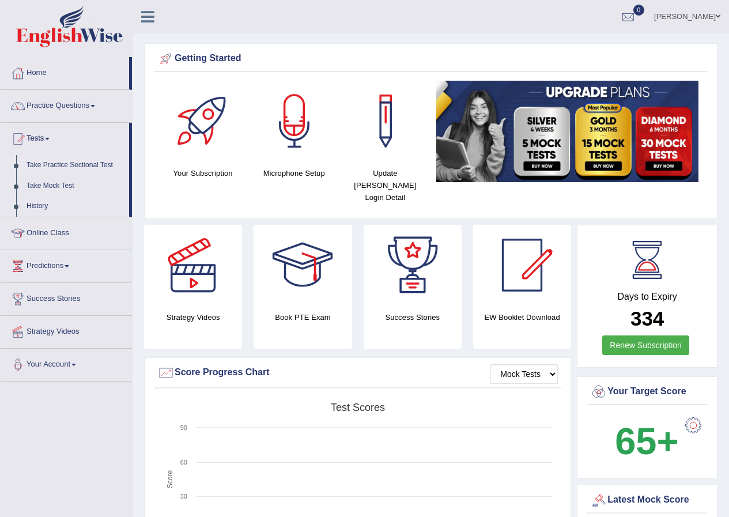
click at [54, 160] on link "Take Practice Sectional Test" at bounding box center [75, 165] width 108 height 21
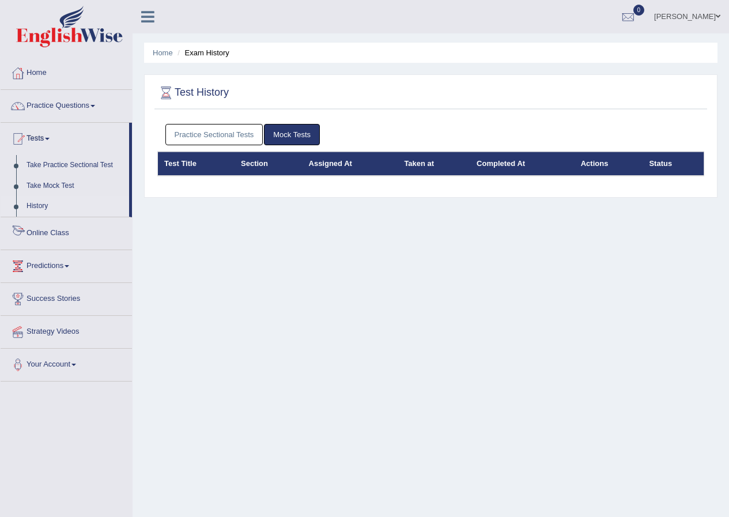
click at [197, 138] on link "Practice Sectional Tests" at bounding box center [214, 134] width 98 height 21
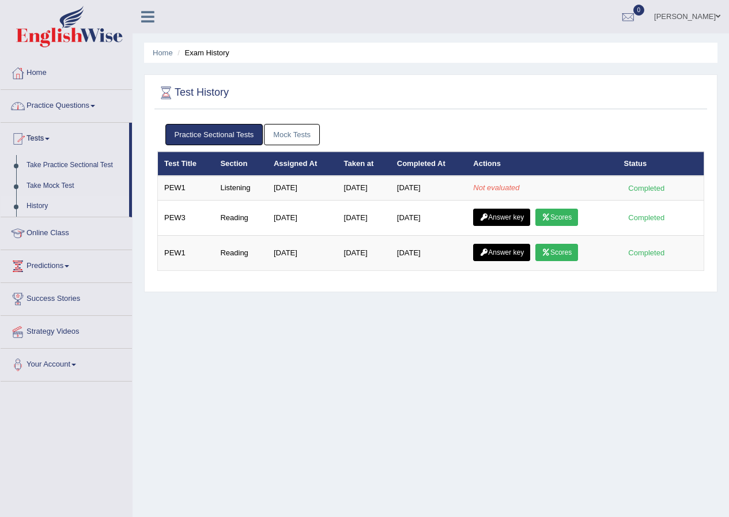
click at [89, 111] on link "Practice Questions" at bounding box center [66, 104] width 131 height 29
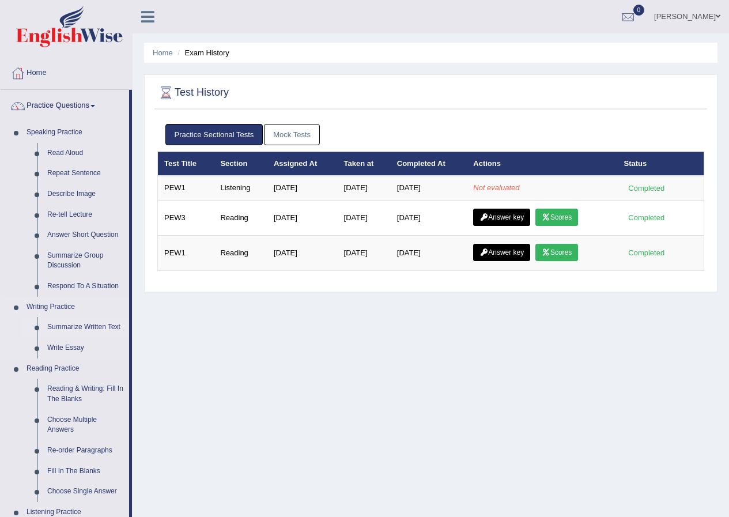
click at [66, 323] on link "Summarize Written Text" at bounding box center [85, 327] width 87 height 21
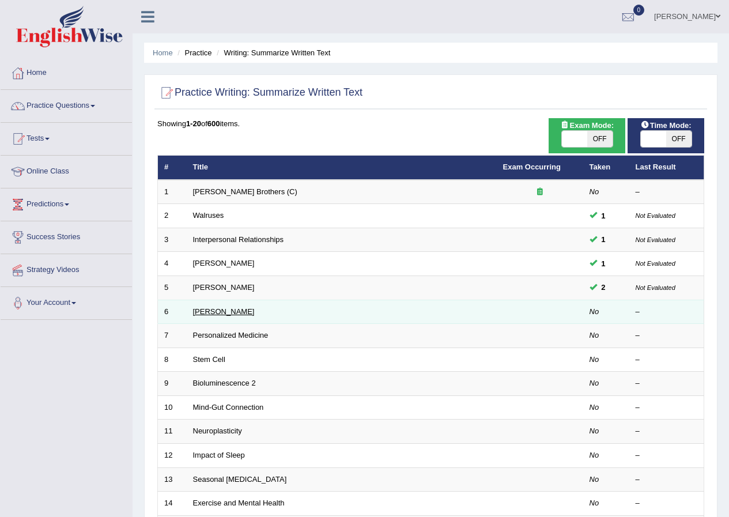
click at [238, 308] on link "[PERSON_NAME]" at bounding box center [224, 311] width 62 height 9
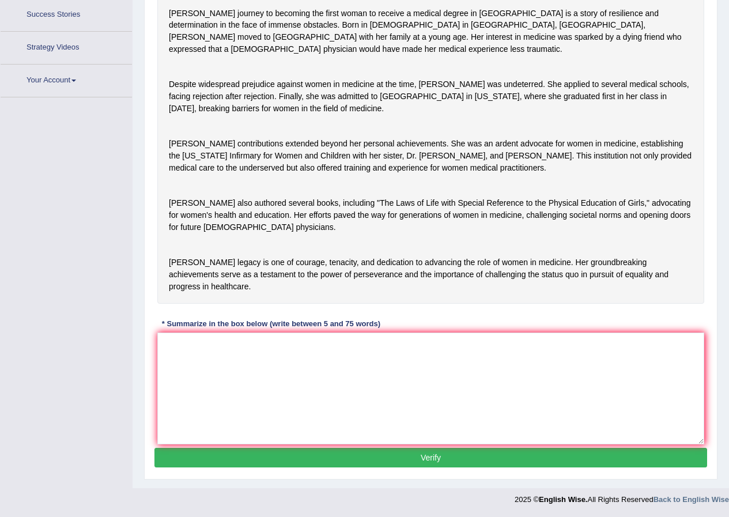
scroll to position [186, 0]
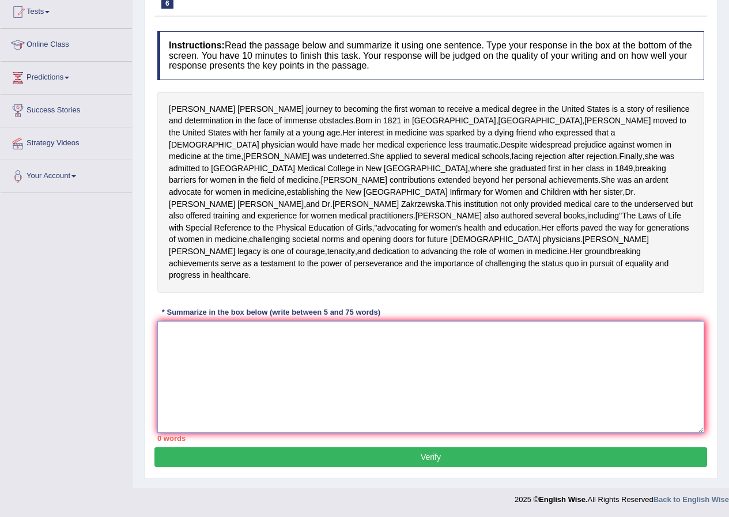
click at [242, 353] on textarea at bounding box center [430, 377] width 547 height 112
click at [242, 373] on textarea at bounding box center [430, 377] width 547 height 112
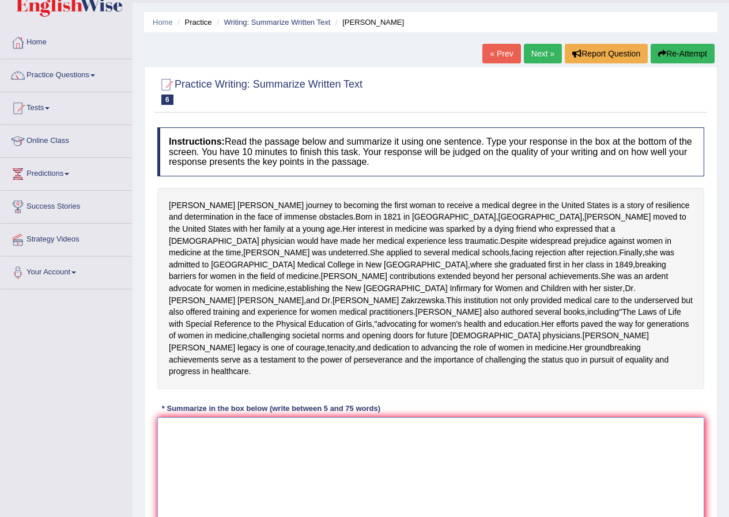
scroll to position [0, 0]
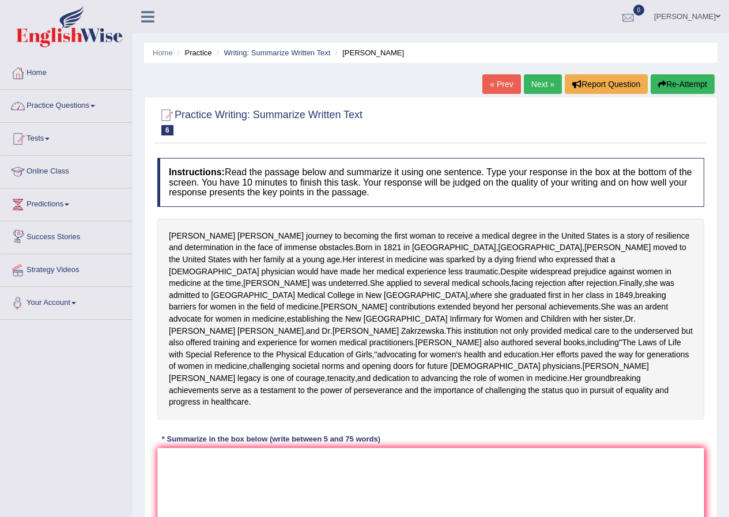
click at [635, 18] on div at bounding box center [628, 17] width 17 height 17
click at [591, 44] on link "See All Alerts" at bounding box center [559, 48] width 64 height 13
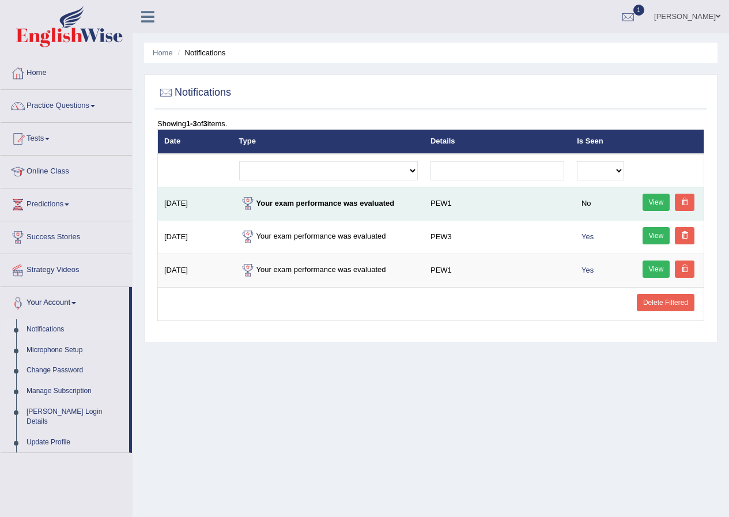
click at [656, 204] on link "View" at bounding box center [657, 202] width 28 height 17
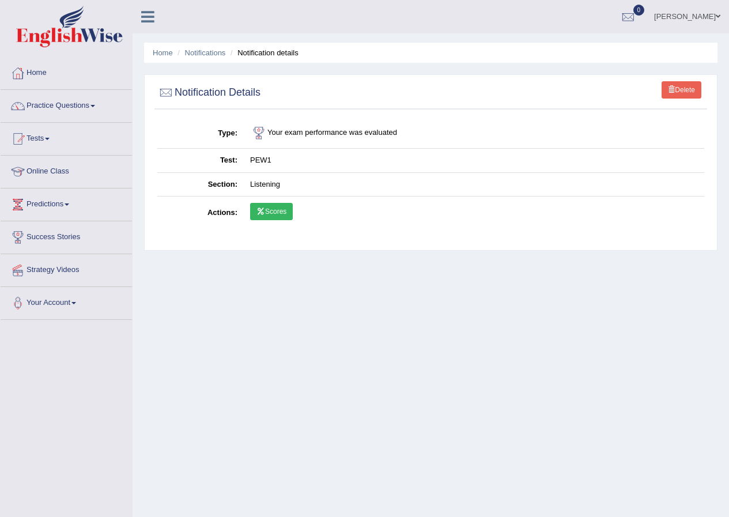
click at [270, 208] on link "Scores" at bounding box center [271, 211] width 43 height 17
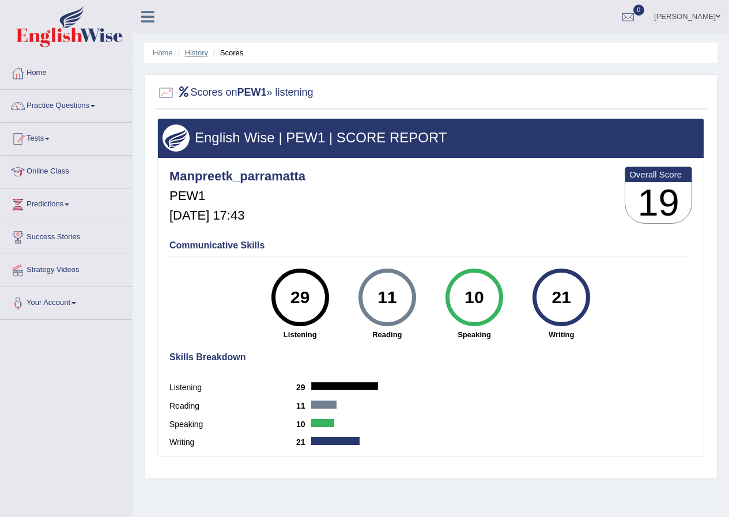
click at [195, 55] on link "History" at bounding box center [196, 52] width 23 height 9
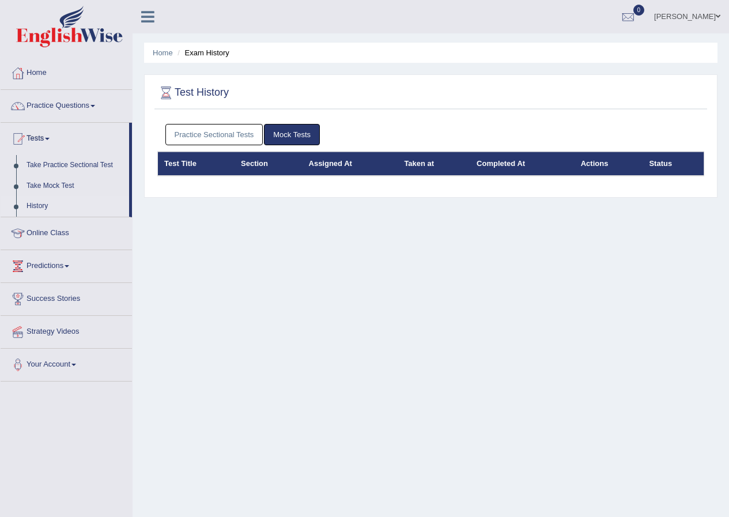
click at [218, 135] on link "Practice Sectional Tests" at bounding box center [214, 134] width 98 height 21
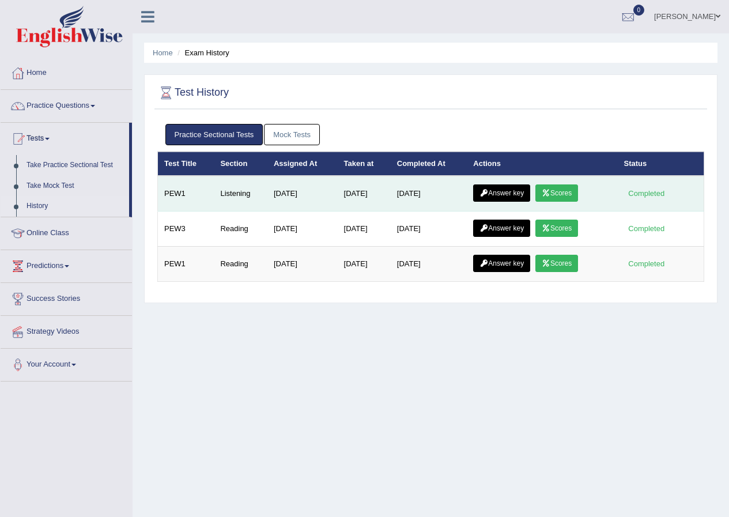
click at [487, 193] on icon at bounding box center [484, 193] width 9 height 7
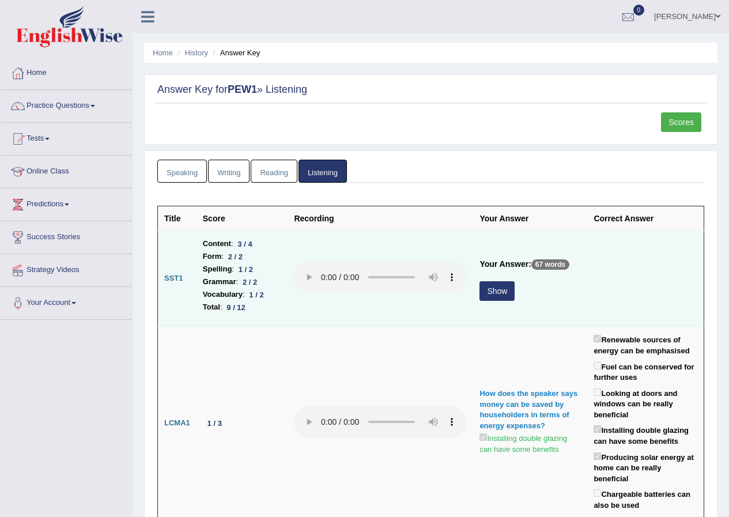
click at [480, 289] on button "Show" at bounding box center [497, 291] width 35 height 20
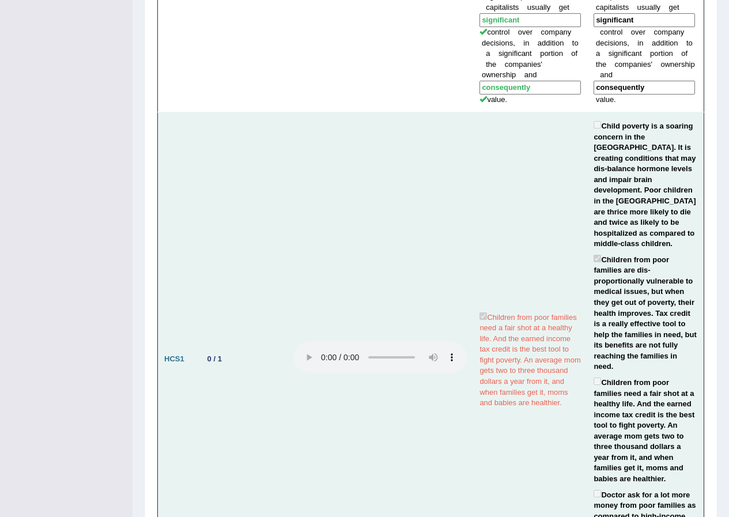
scroll to position [1799, 0]
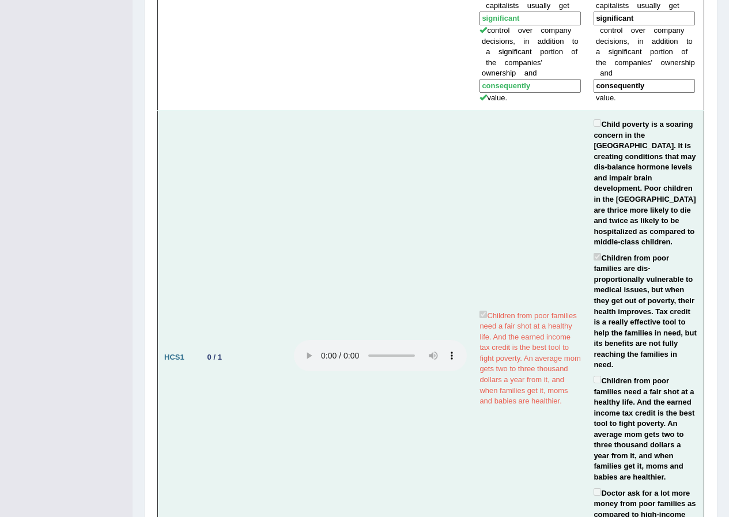
drag, startPoint x: 596, startPoint y: 348, endPoint x: 596, endPoint y: 312, distance: 36.3
click at [596, 338] on td "Child poverty is a soaring concern in the [GEOGRAPHIC_DATA]. It is creating con…" at bounding box center [645, 358] width 116 height 494
drag, startPoint x: 596, startPoint y: 312, endPoint x: 596, endPoint y: 298, distance: 13.8
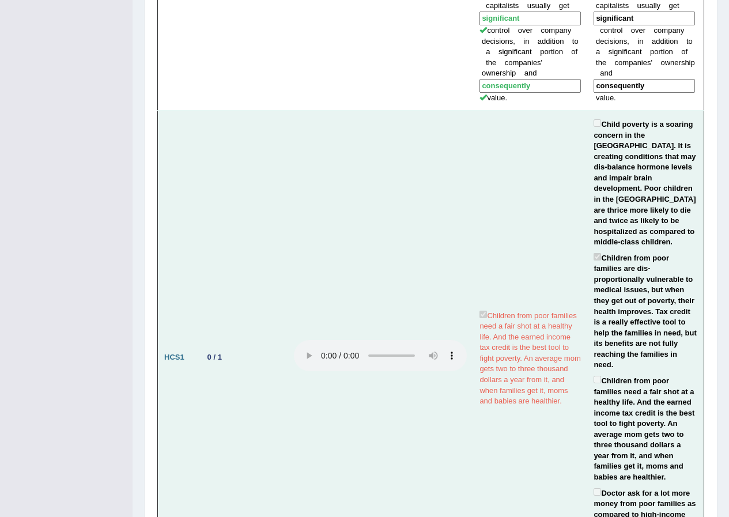
click at [596, 374] on label "Children from poor families need a fair shot at a healthy life. And the earned …" at bounding box center [646, 429] width 104 height 110
click at [557, 302] on td "Children from poor families need a fair shot at a healthy life. And the earned …" at bounding box center [530, 358] width 114 height 494
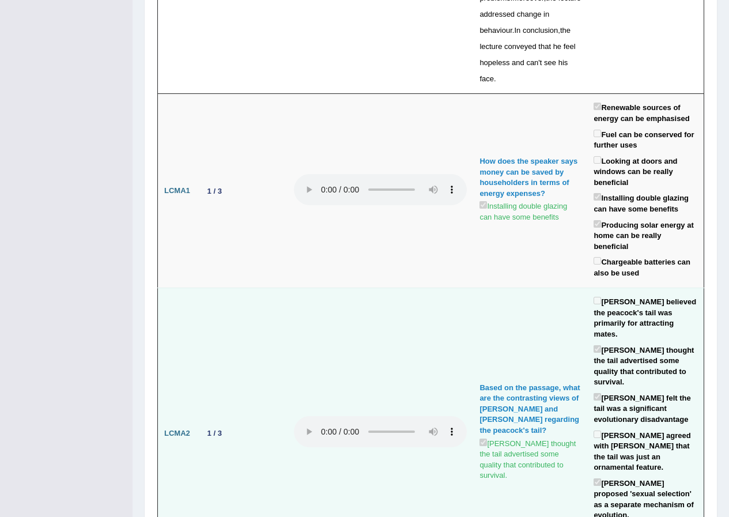
scroll to position [0, 0]
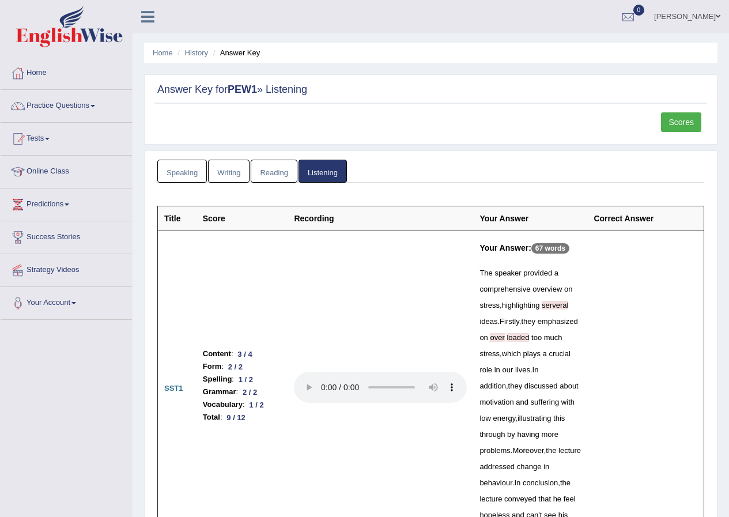
click at [674, 127] on link "Scores" at bounding box center [681, 122] width 40 height 20
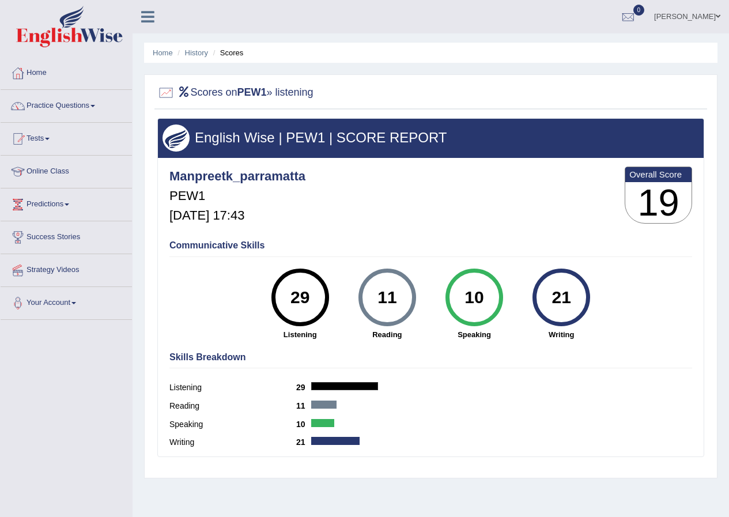
click at [63, 104] on link "Practice Questions" at bounding box center [66, 104] width 131 height 29
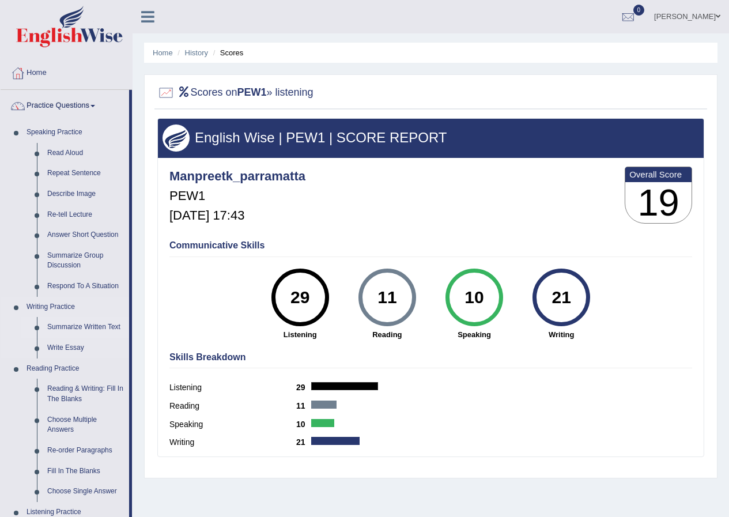
click at [78, 330] on link "Summarize Written Text" at bounding box center [85, 327] width 87 height 21
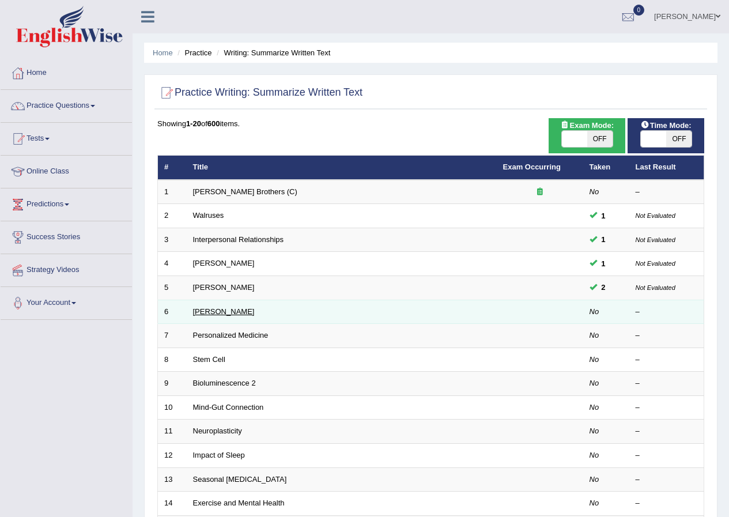
click at [243, 307] on link "[PERSON_NAME]" at bounding box center [224, 311] width 62 height 9
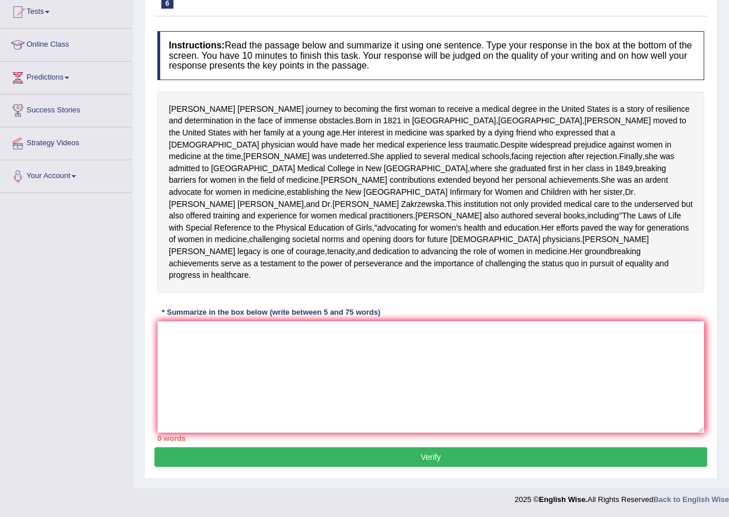
scroll to position [186, 0]
click at [346, 346] on textarea at bounding box center [430, 377] width 547 height 112
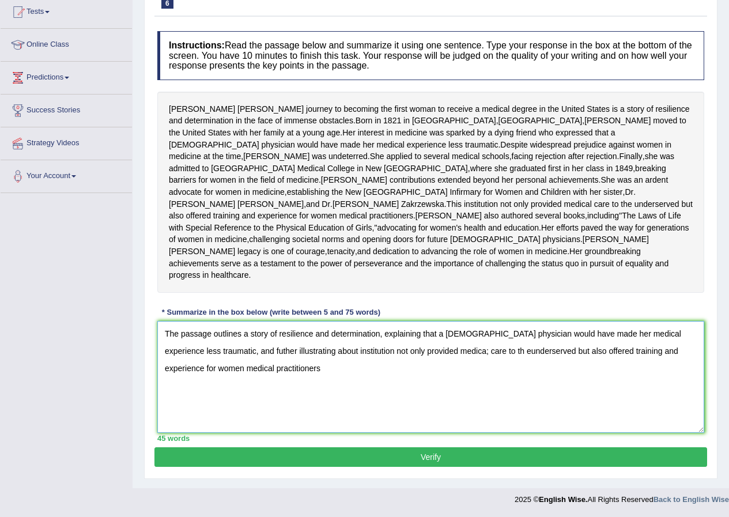
click at [430, 353] on textarea "The passage outlines a story of resilience and determination, explaining that a…" at bounding box center [430, 377] width 547 height 112
click at [472, 352] on textarea "The passage outlines a story of resilience and determination, explaining that a…" at bounding box center [430, 377] width 547 height 112
type textarea "The passage outlines a story of resilience and determination, explaining that a…"
click at [394, 461] on button "Verify" at bounding box center [431, 457] width 553 height 20
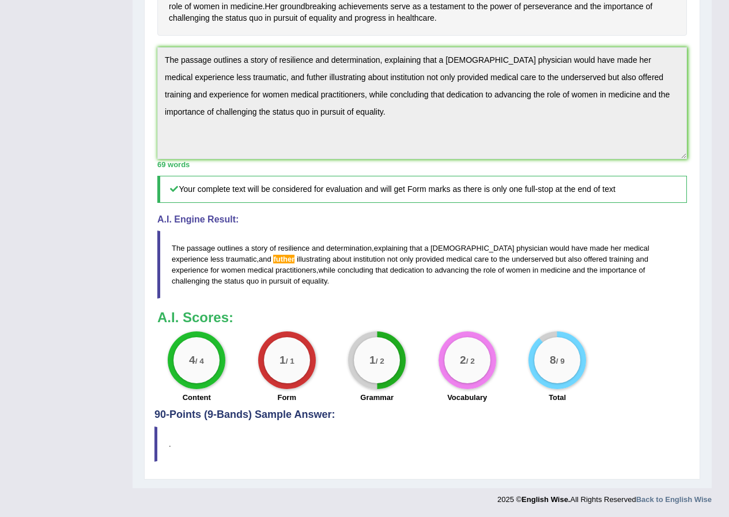
scroll to position [0, 0]
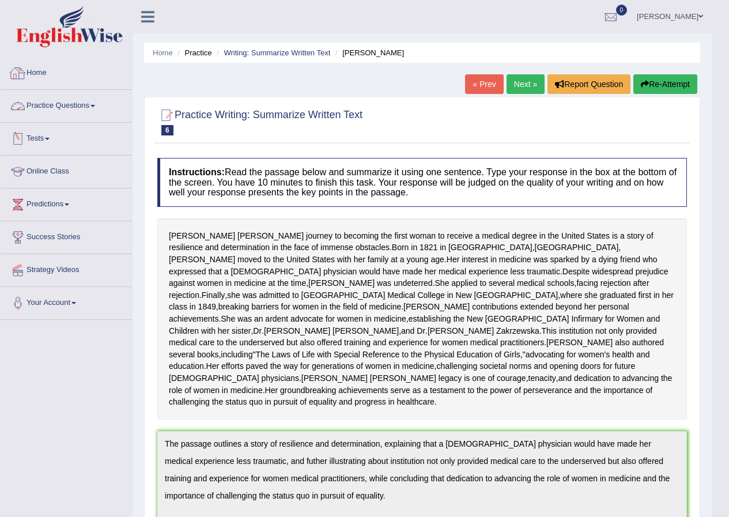
click at [36, 72] on link "Home" at bounding box center [66, 71] width 131 height 29
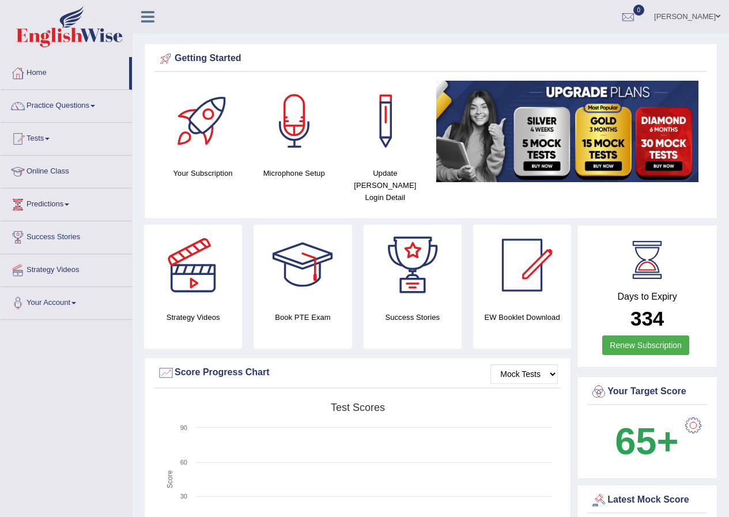
click at [696, 15] on link "[PERSON_NAME]" at bounding box center [688, 15] width 84 height 30
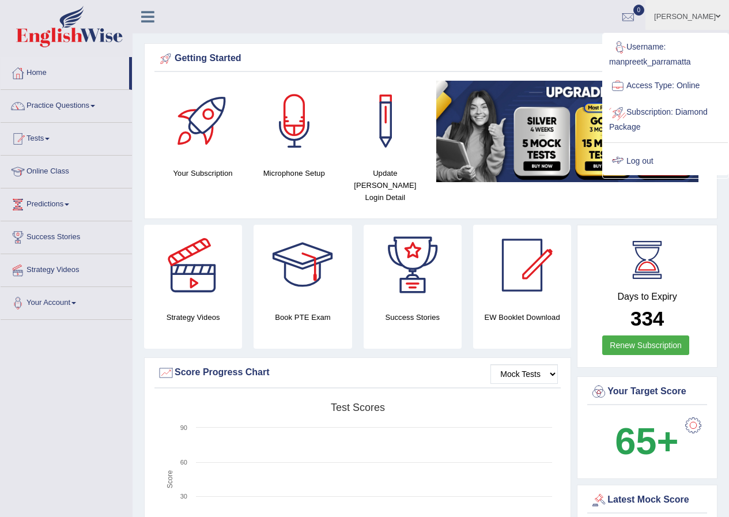
click at [643, 163] on link "Log out" at bounding box center [666, 161] width 125 height 27
